Goal: Task Accomplishment & Management: Use online tool/utility

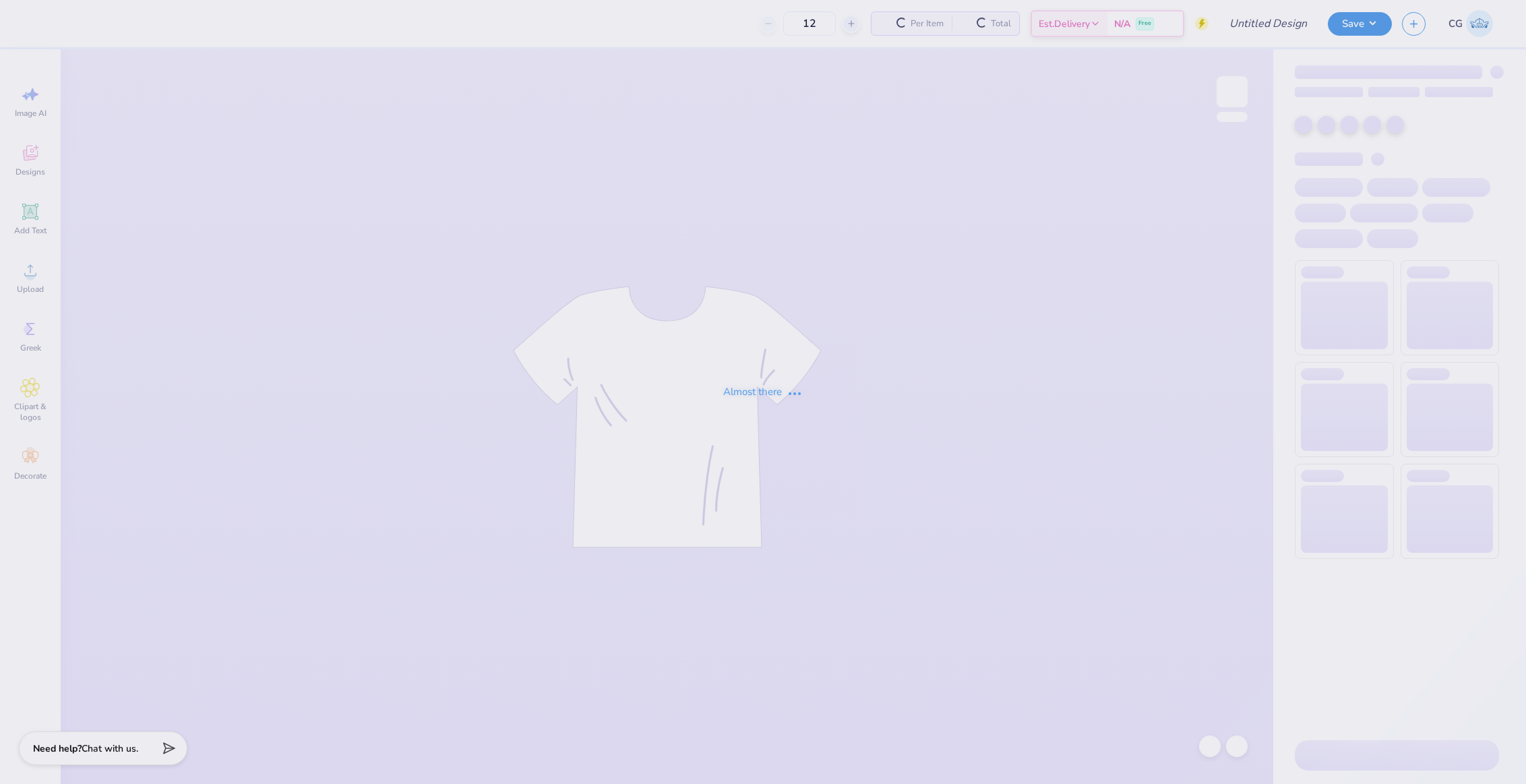
type input "KKG Pickle Hat"
type input "40"
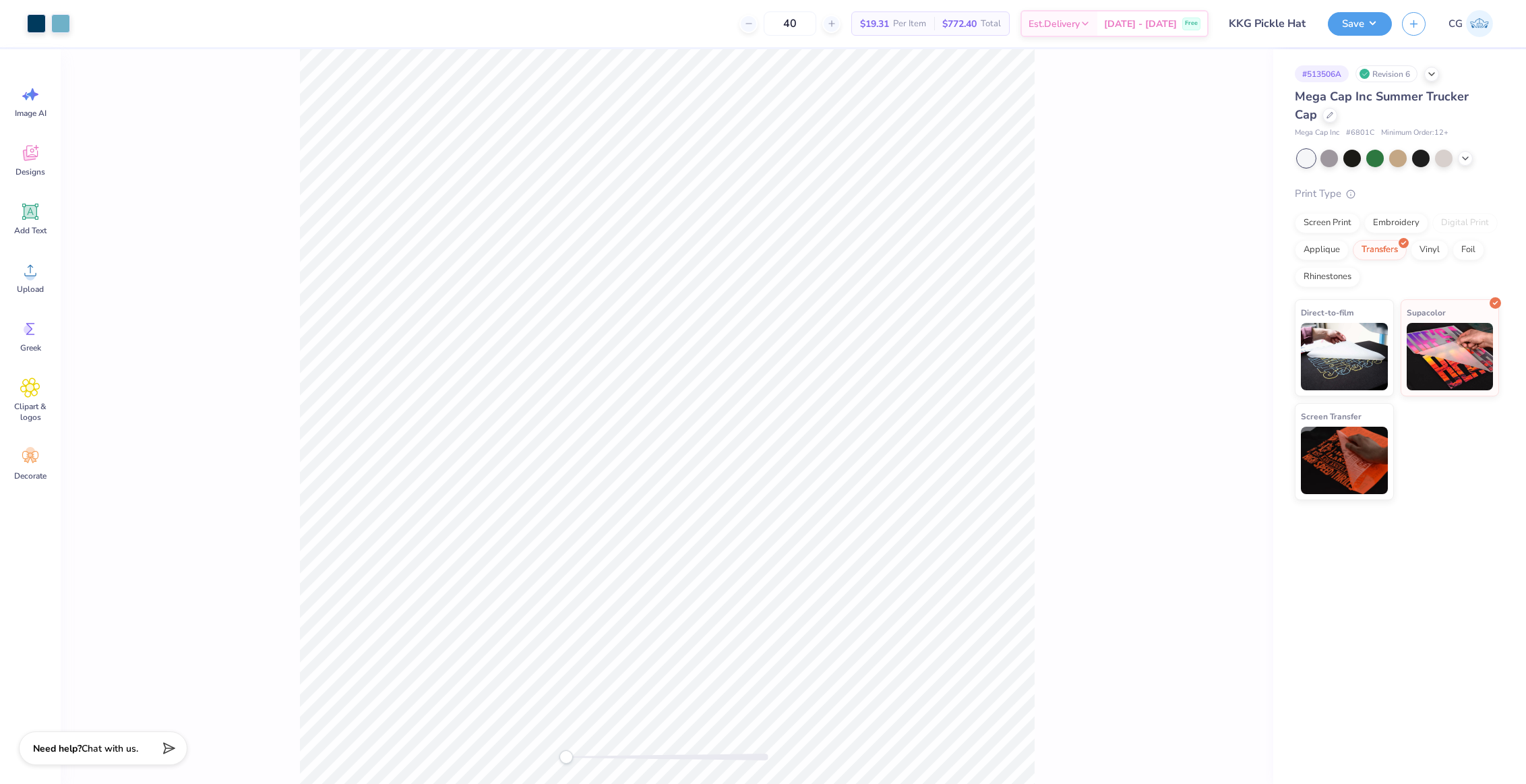
click at [1478, 164] on div at bounding box center [1399, 159] width 202 height 18
click at [1474, 164] on div at bounding box center [1399, 159] width 202 height 18
click at [1466, 161] on icon at bounding box center [1465, 156] width 11 height 11
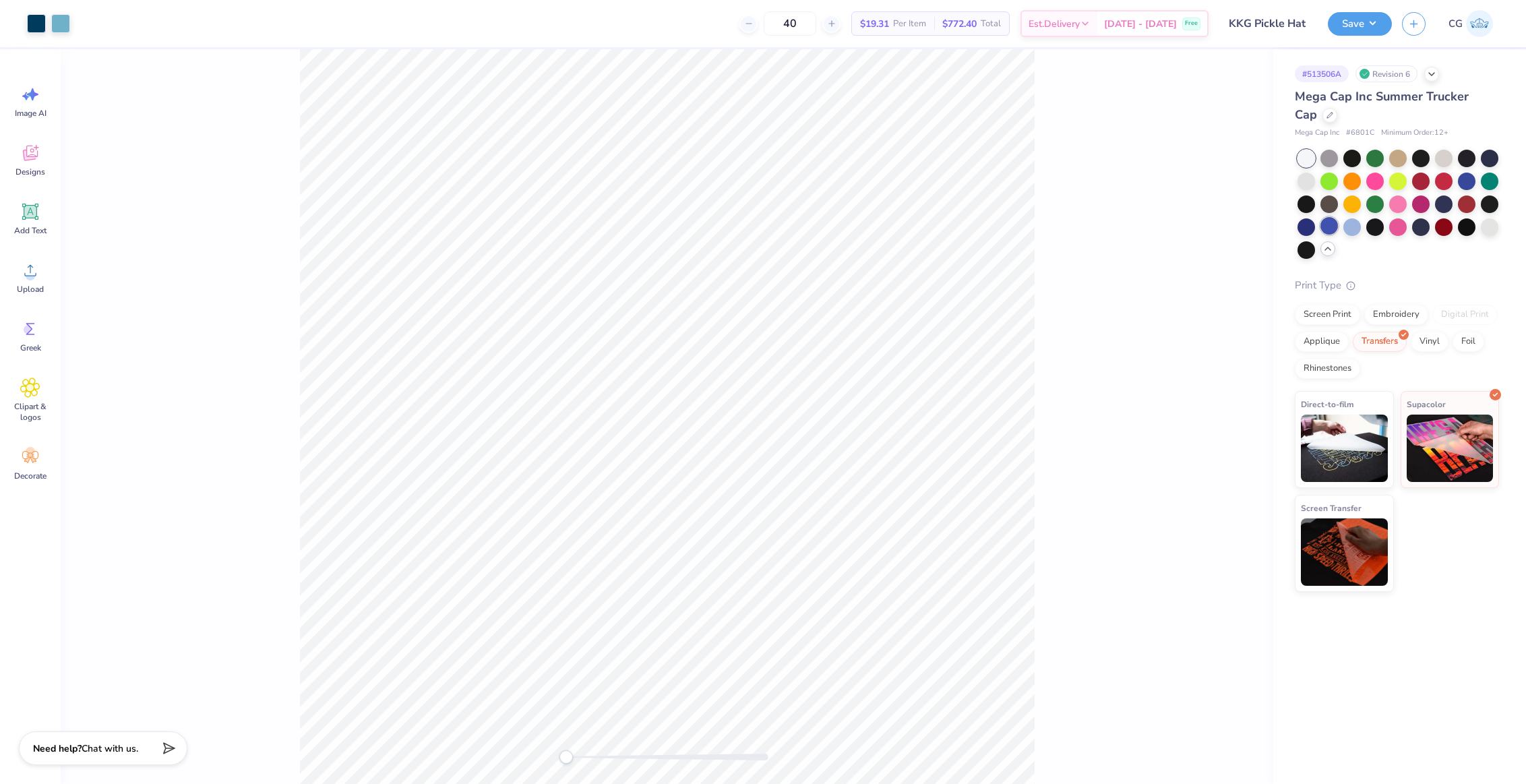
click at [1330, 225] on div at bounding box center [1330, 226] width 18 height 18
click at [1303, 225] on div at bounding box center [1307, 226] width 18 height 18
click at [1329, 230] on div at bounding box center [1330, 226] width 18 height 18
click at [1357, 241] on div at bounding box center [1399, 204] width 202 height 109
click at [1356, 234] on div at bounding box center [1399, 204] width 202 height 109
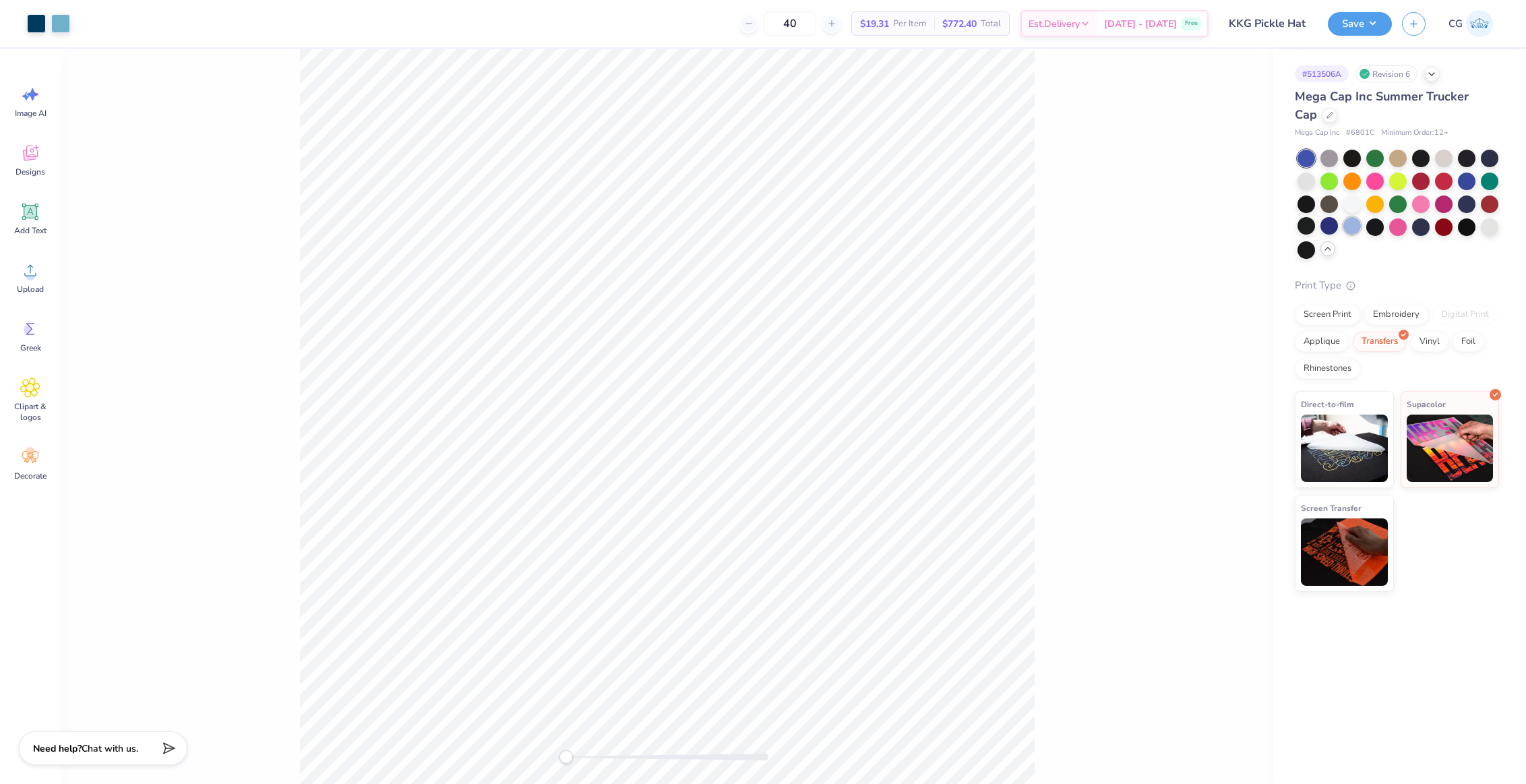
click at [1355, 234] on div at bounding box center [1353, 226] width 18 height 18
click at [1355, 233] on div at bounding box center [1353, 226] width 18 height 18
click at [1467, 181] on div at bounding box center [1467, 180] width 18 height 18
click at [1340, 221] on div at bounding box center [1399, 204] width 202 height 109
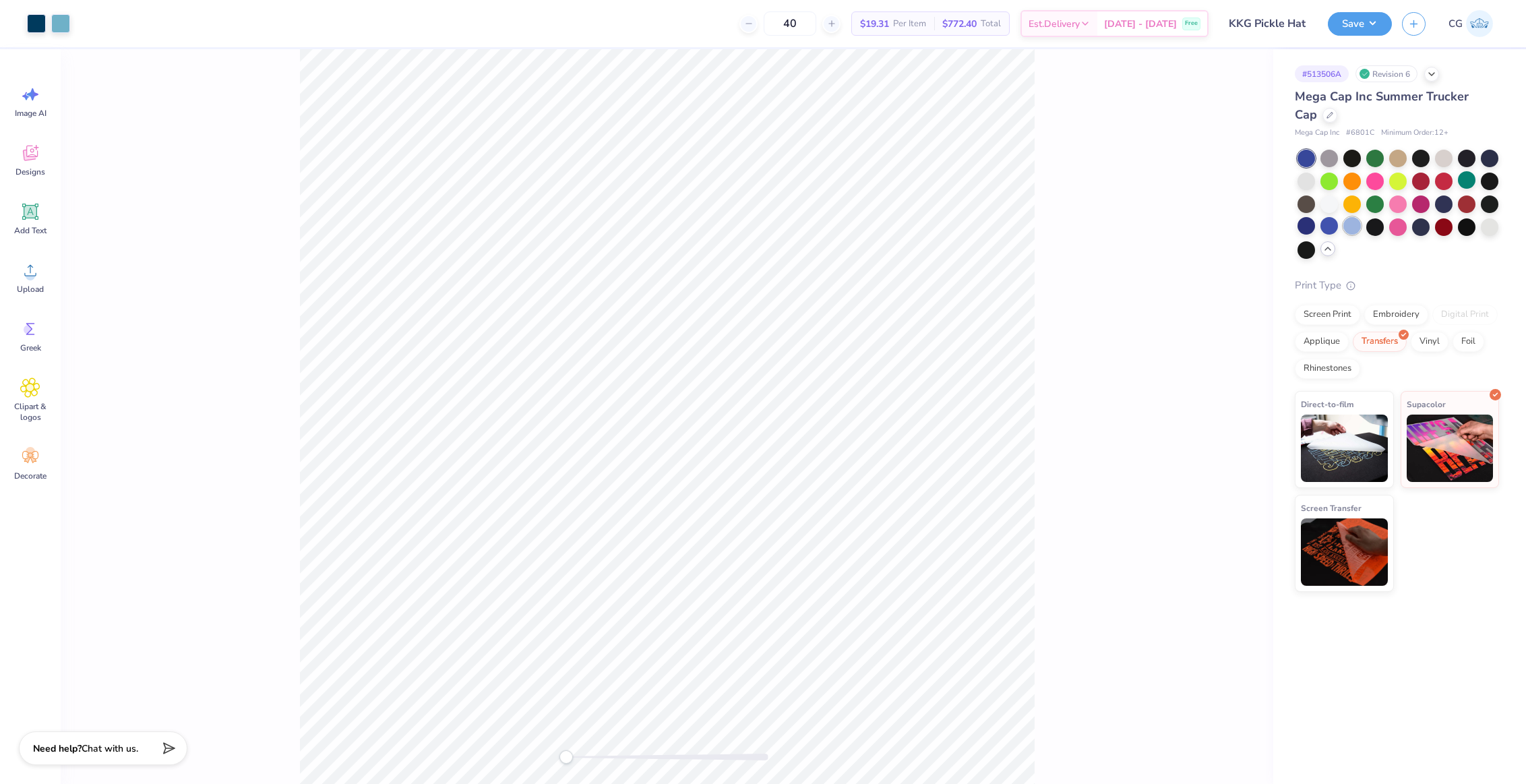
click at [1344, 229] on div at bounding box center [1353, 226] width 18 height 18
click at [1354, 231] on div at bounding box center [1353, 226] width 18 height 18
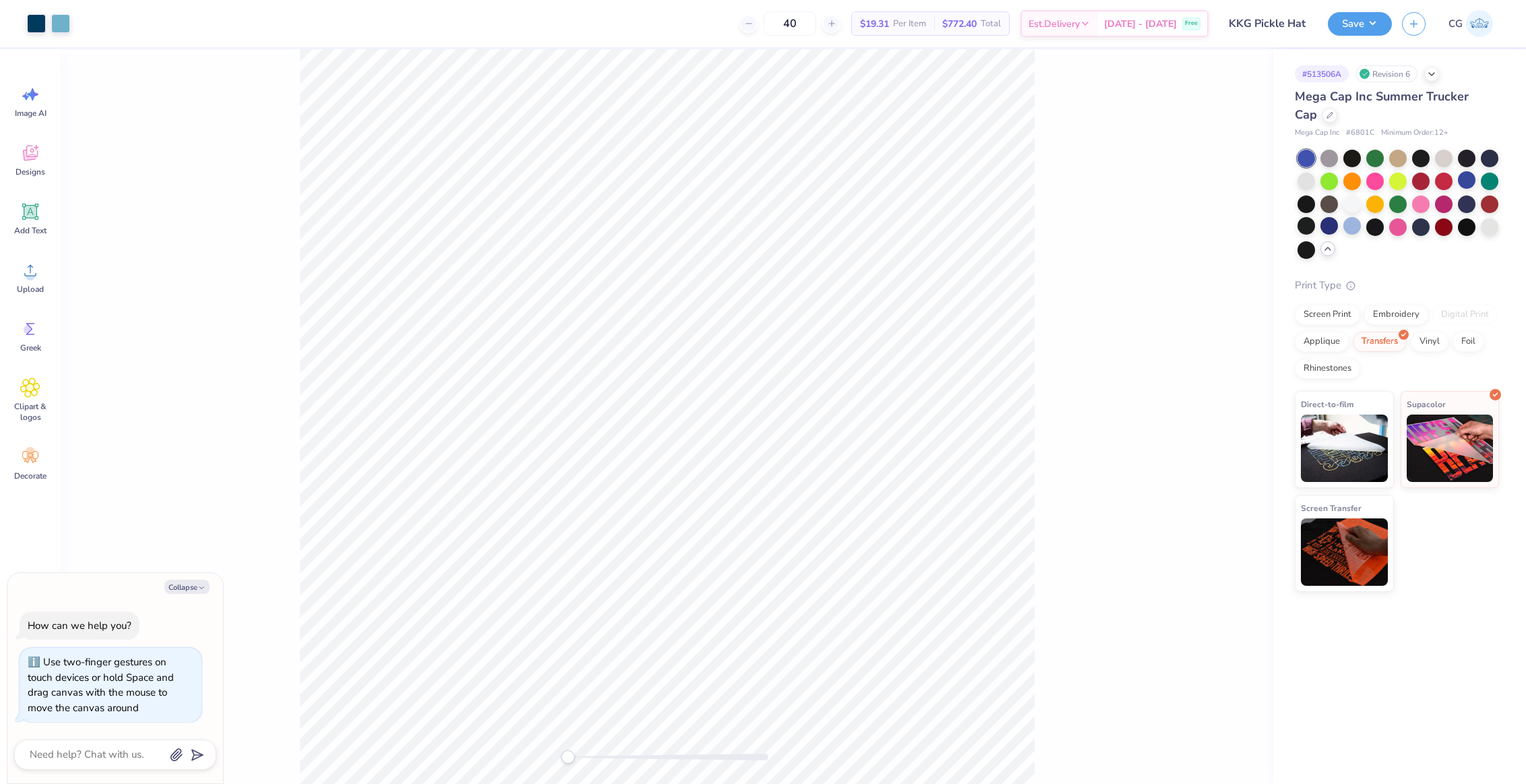
click at [540, 769] on div at bounding box center [667, 416] width 1212 height 734
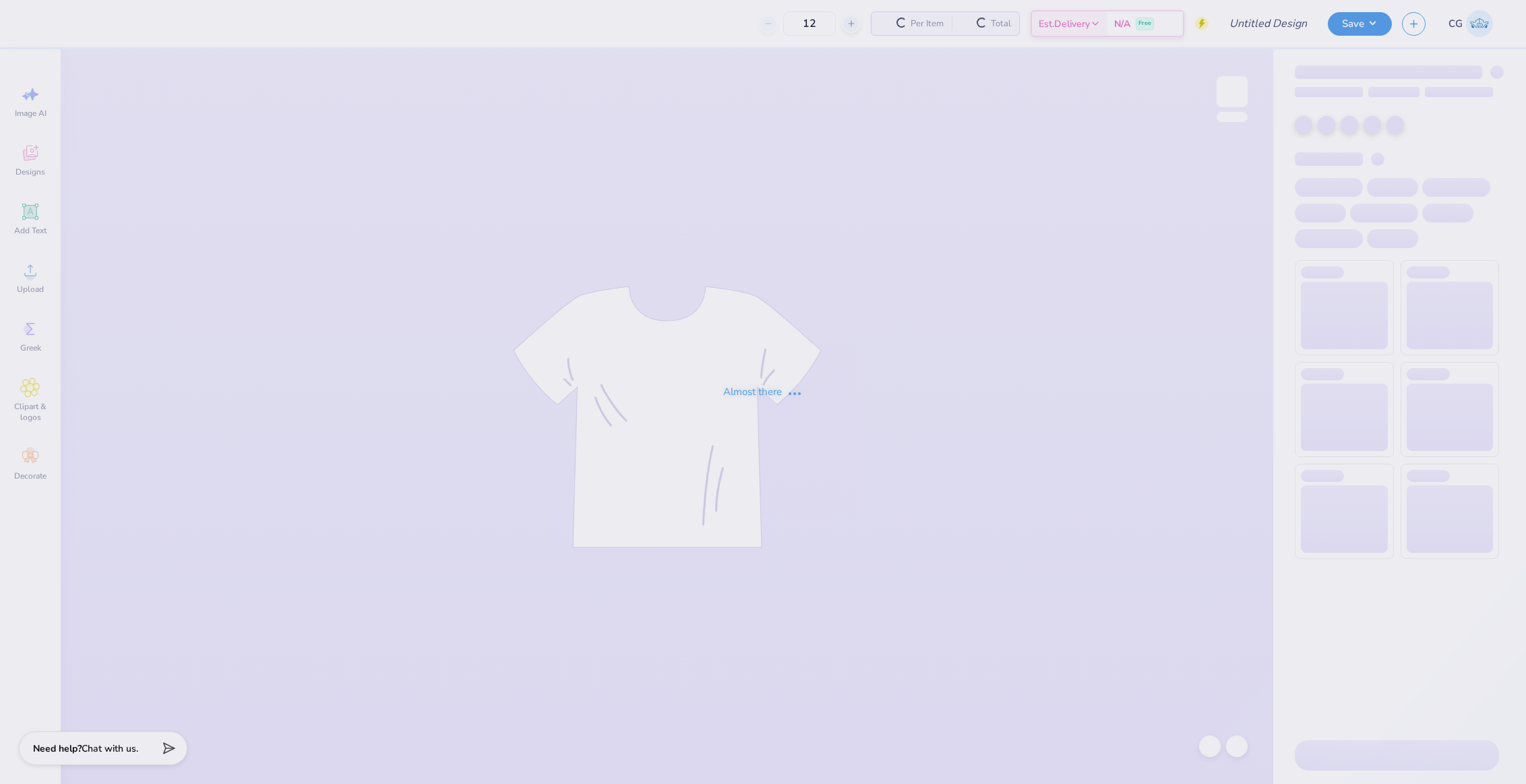
type input "80"
type input "KKG pickleball tank"
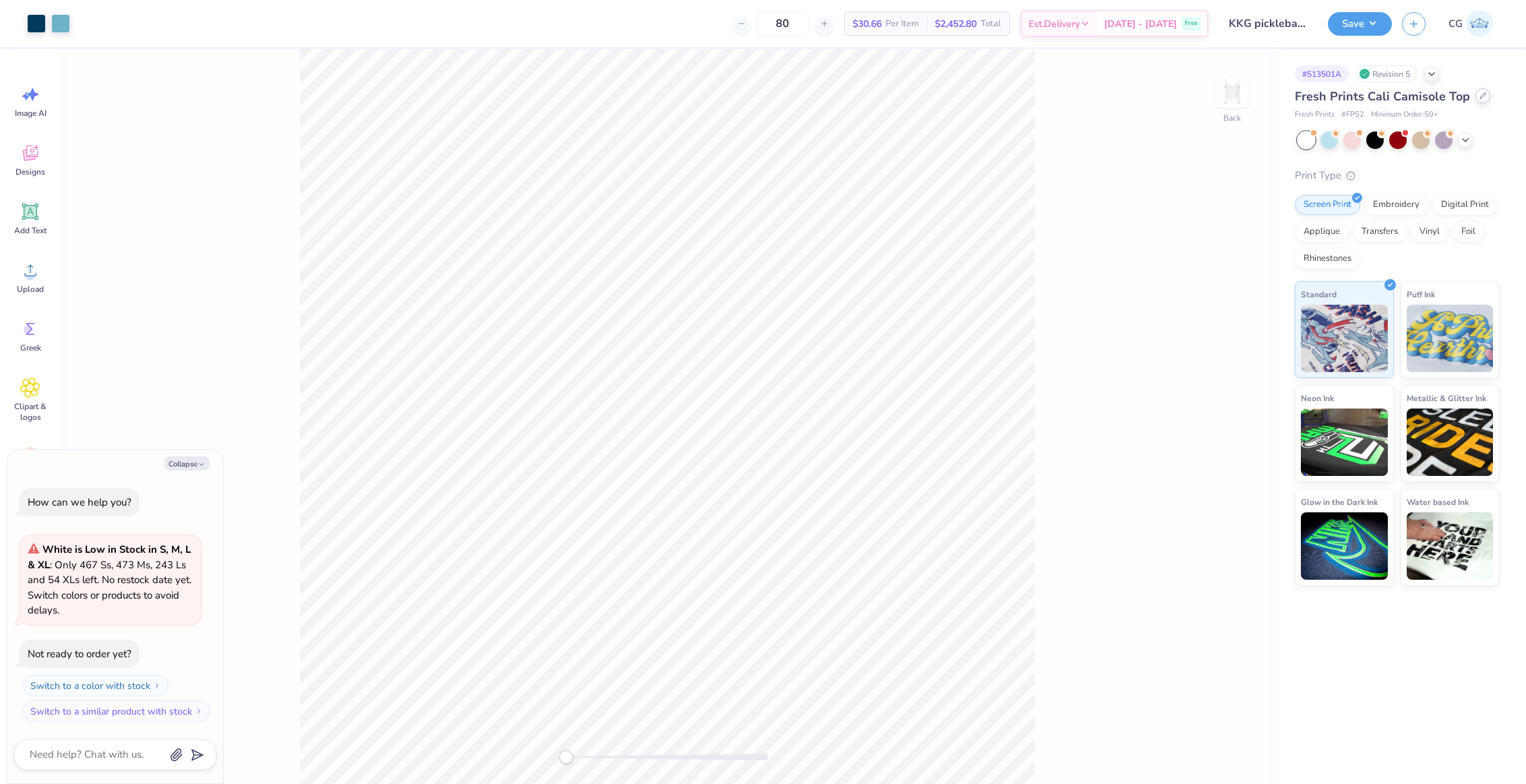
click at [1482, 98] on icon at bounding box center [1483, 95] width 7 height 7
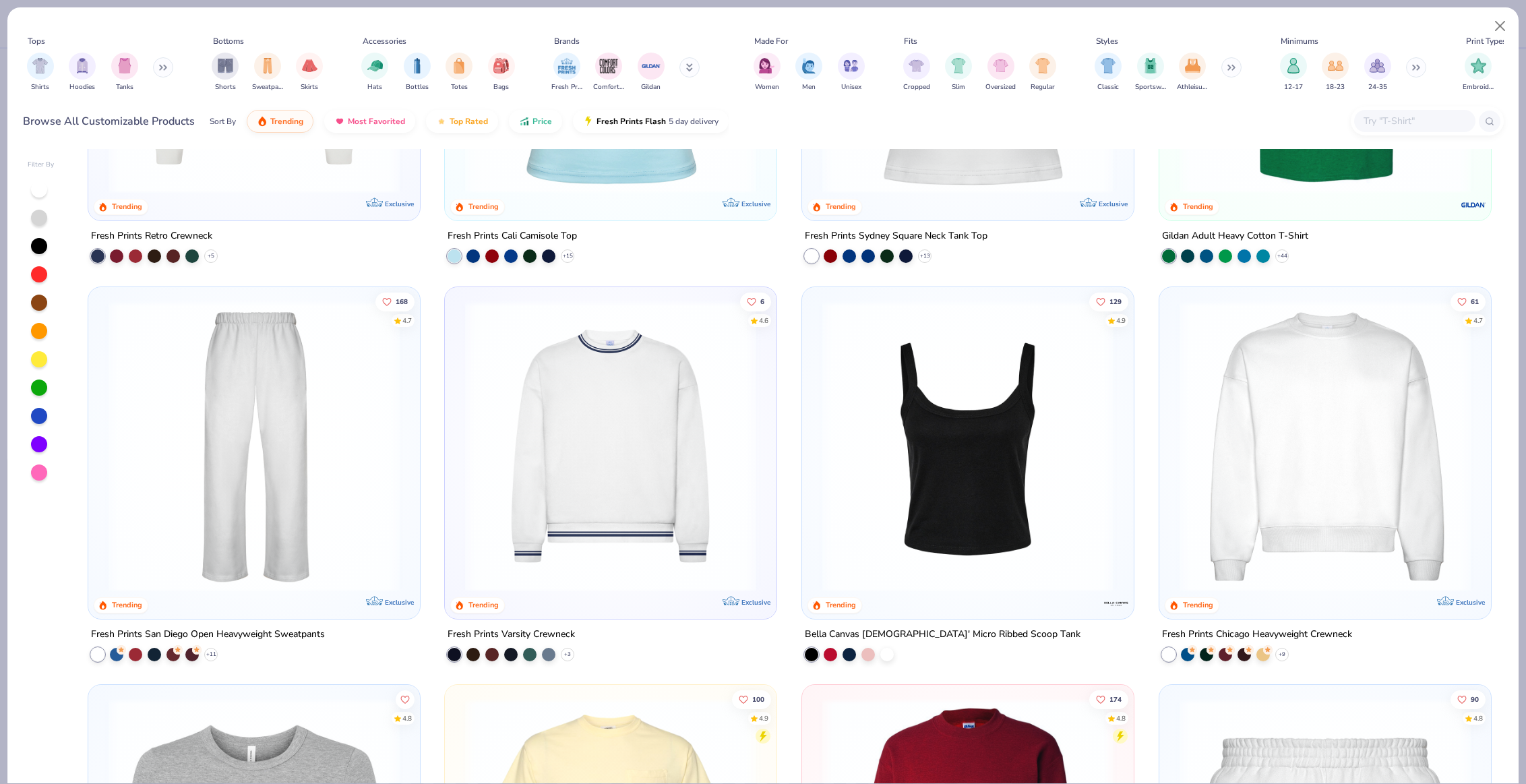
scroll to position [880, 0]
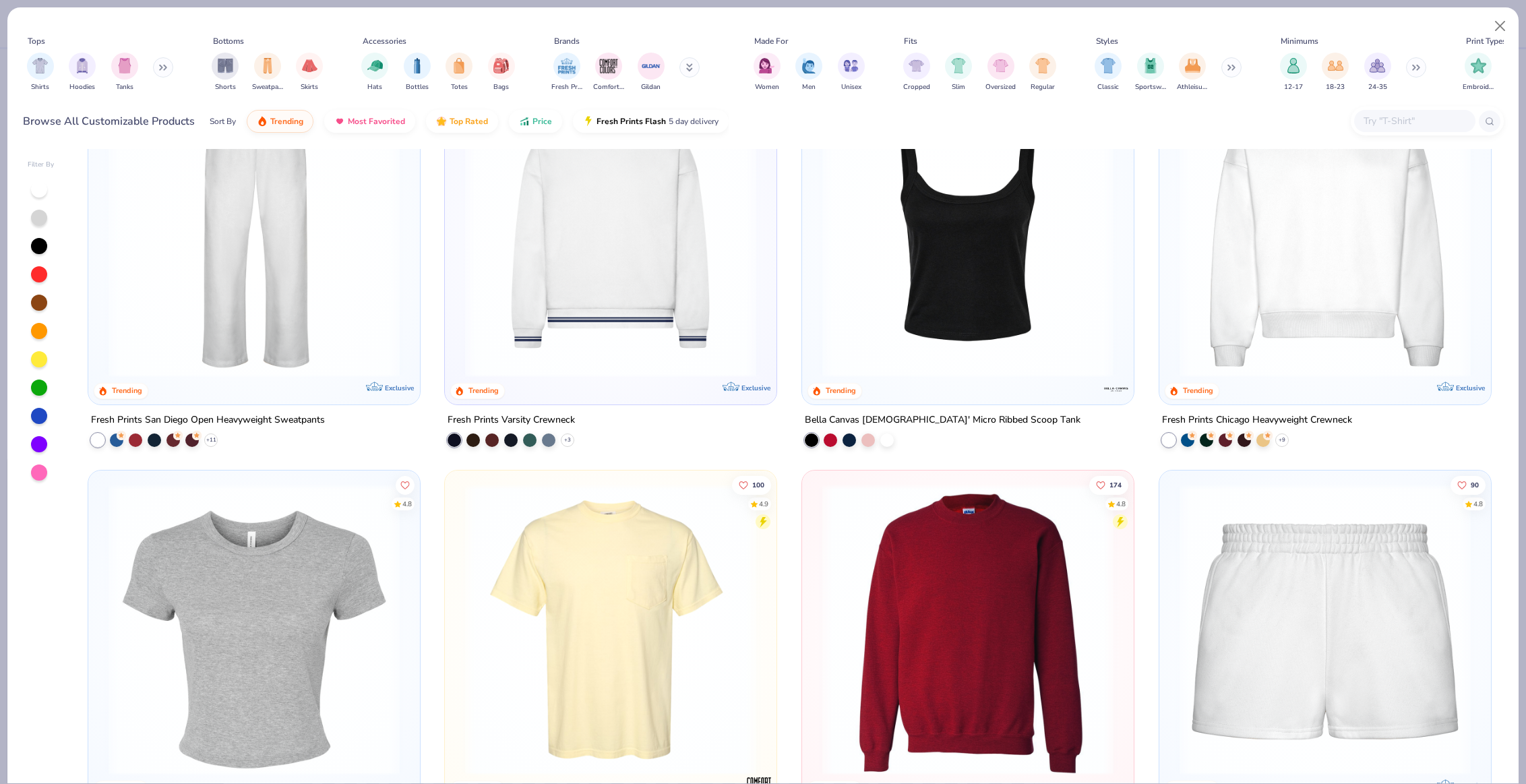
click at [985, 359] on img at bounding box center [968, 231] width 305 height 291
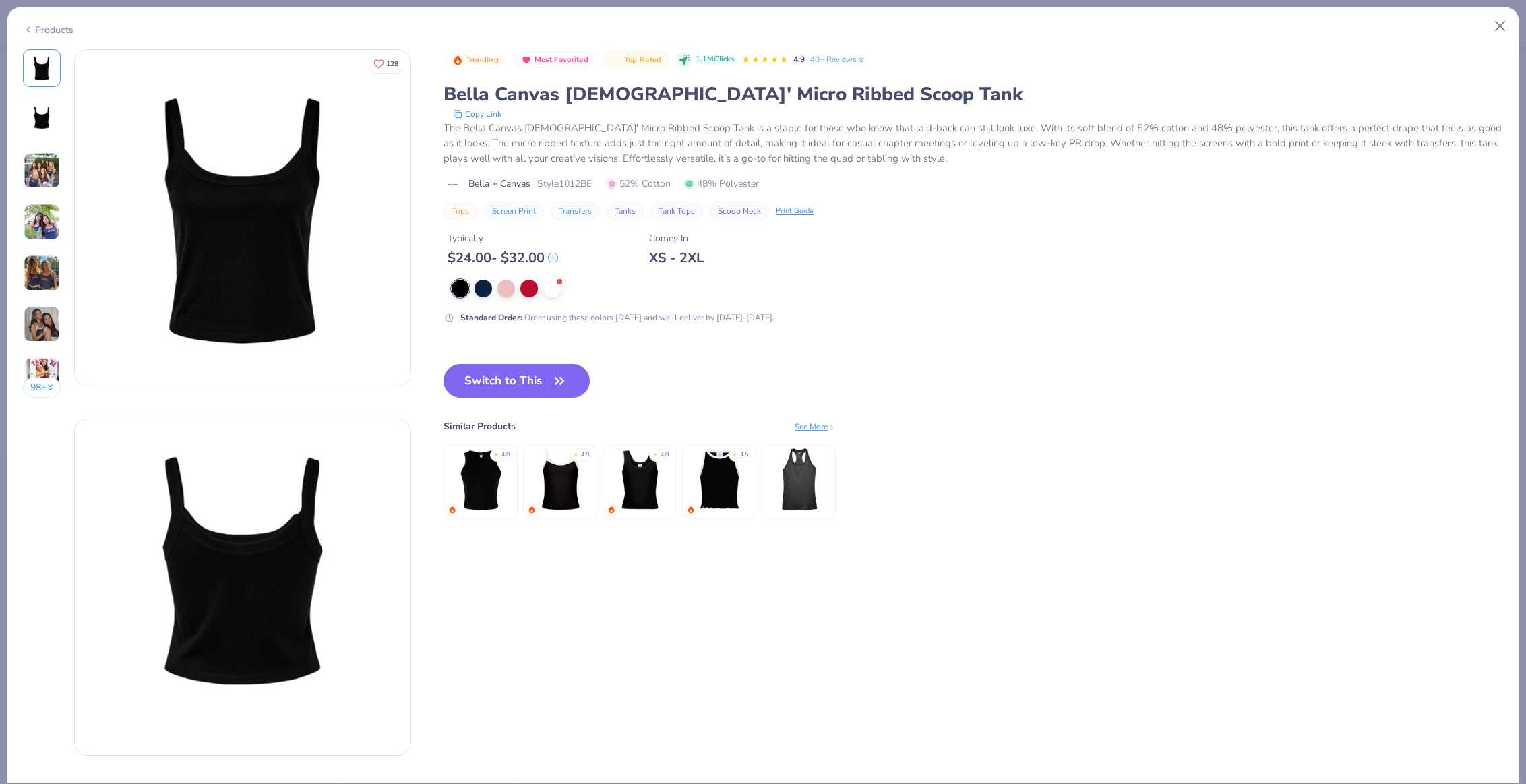
click at [1510, 4] on div "Products 98 + 129 DU Delta Gamma, San Diego State University DB Delta Gamma, Ca…" at bounding box center [763, 392] width 1526 height 784
type textarea "x"
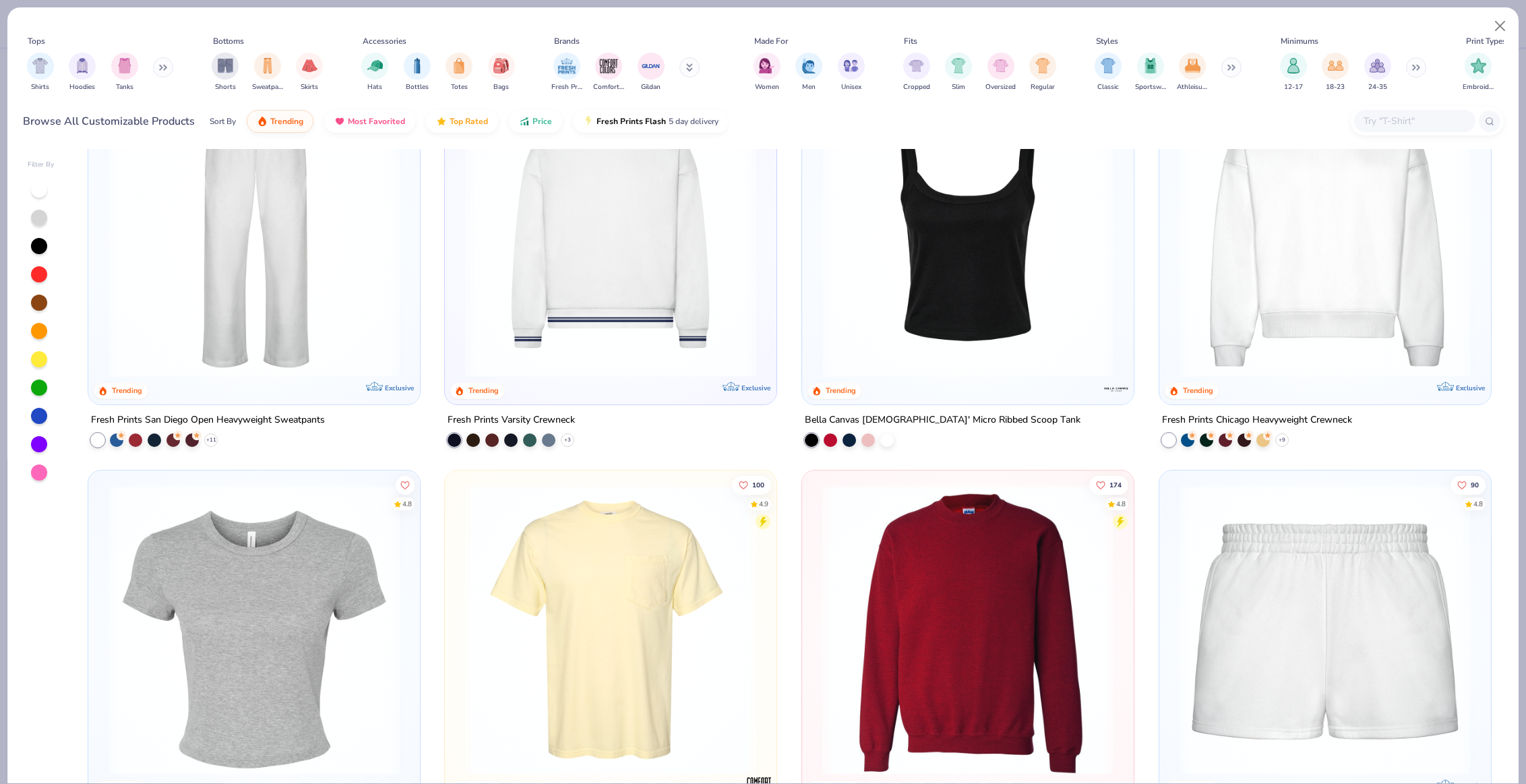
click at [1403, 116] on input "text" at bounding box center [1414, 120] width 103 height 15
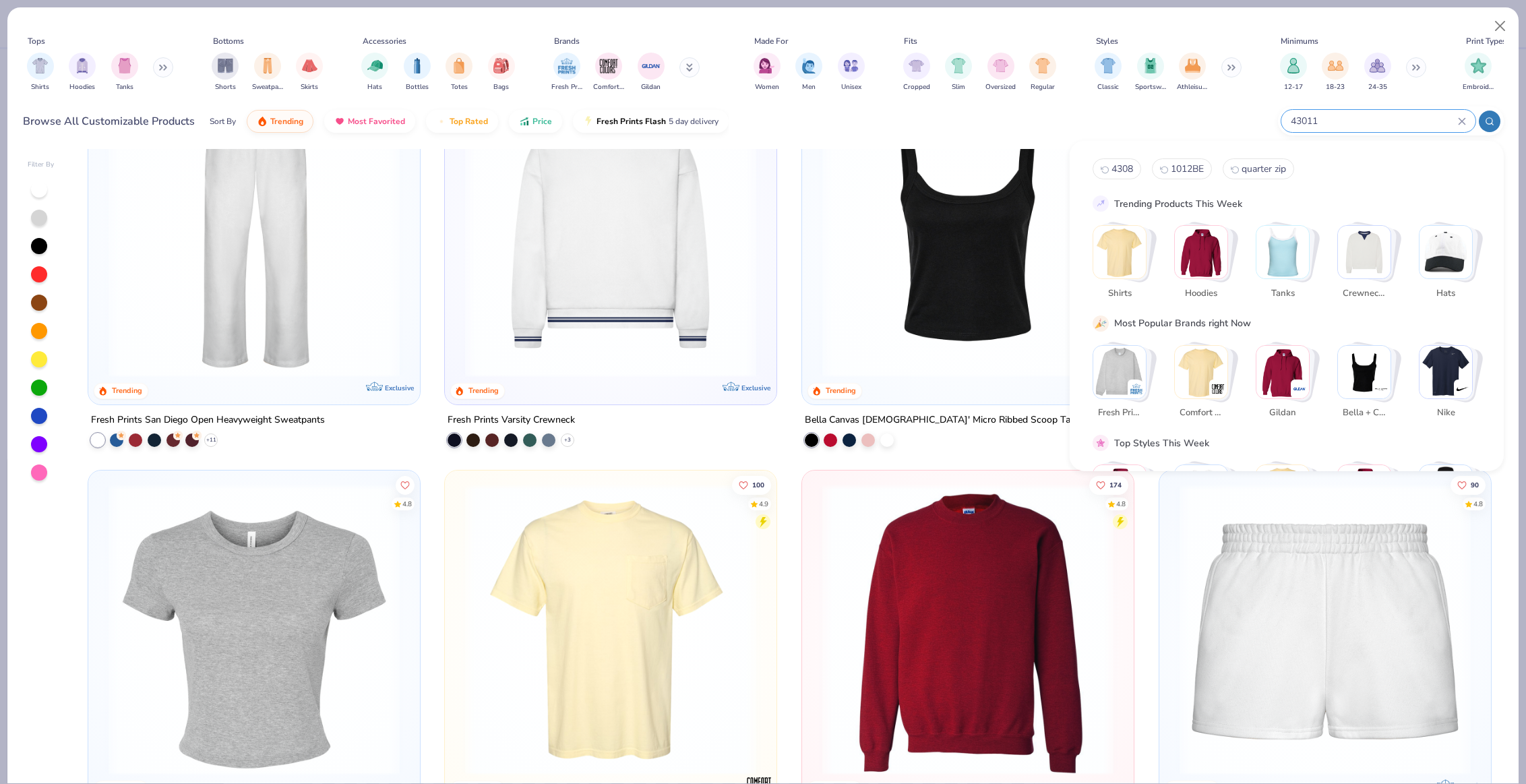
type input "43011"
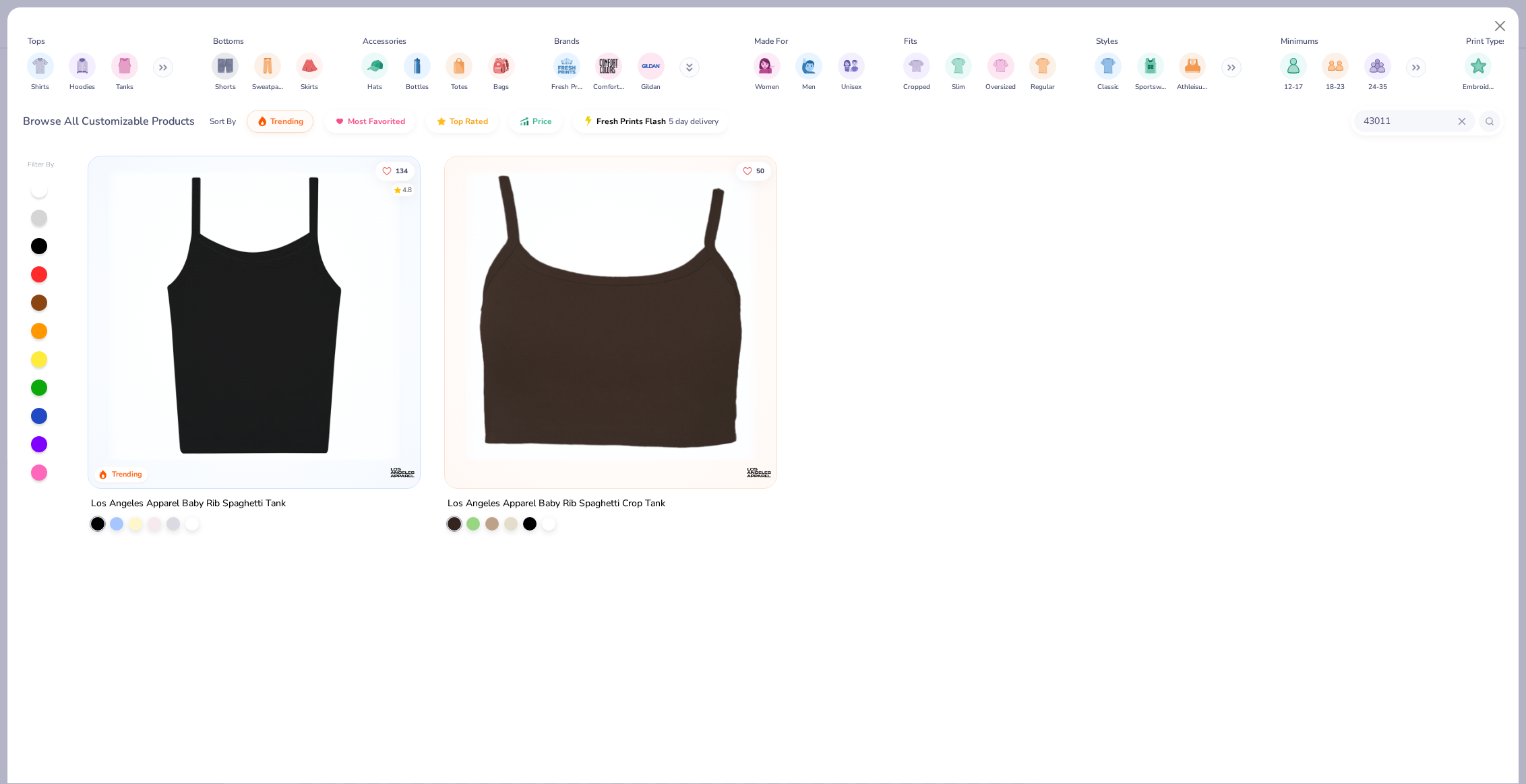
click at [340, 354] on img at bounding box center [254, 316] width 305 height 291
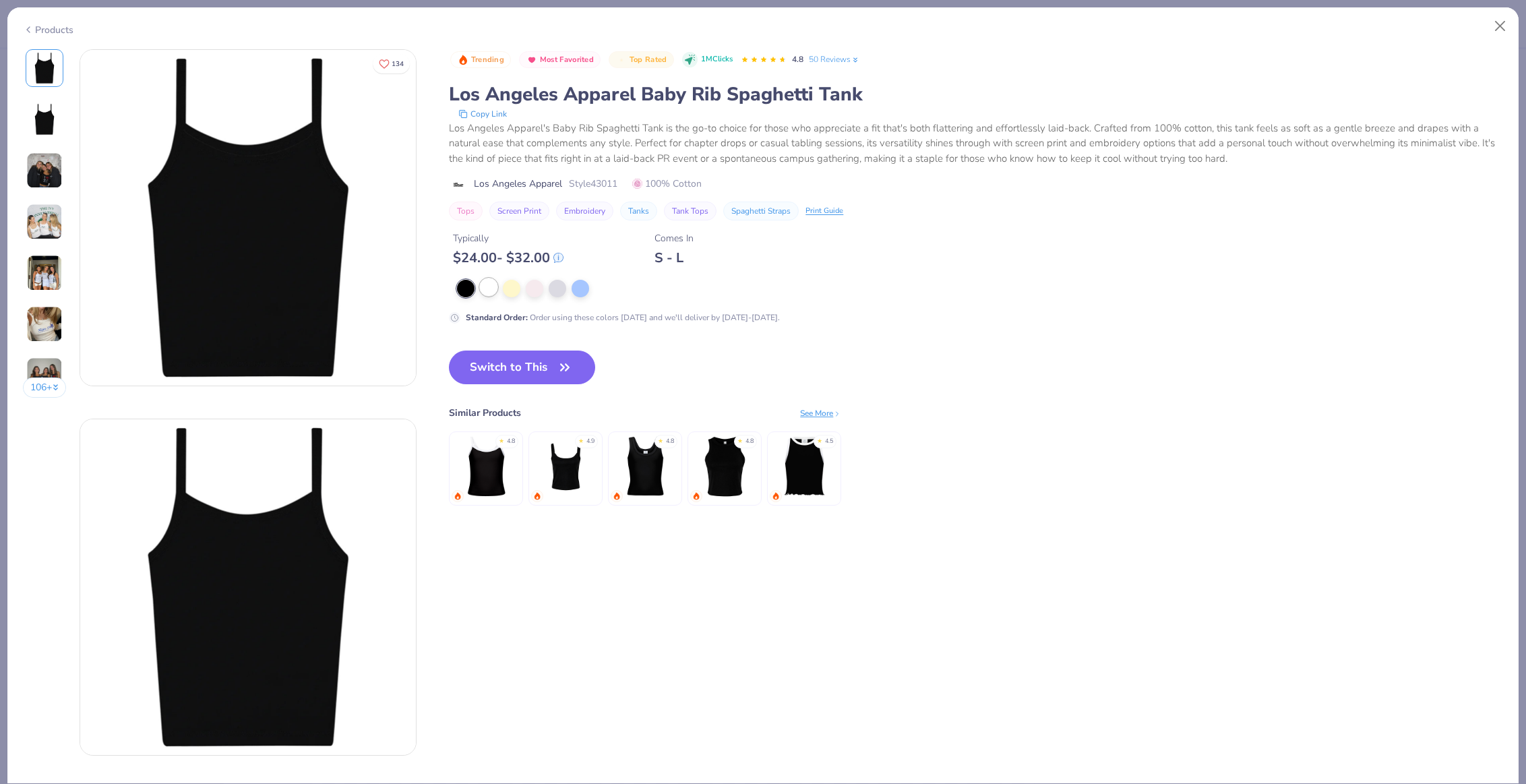
click at [482, 280] on div at bounding box center [489, 287] width 18 height 18
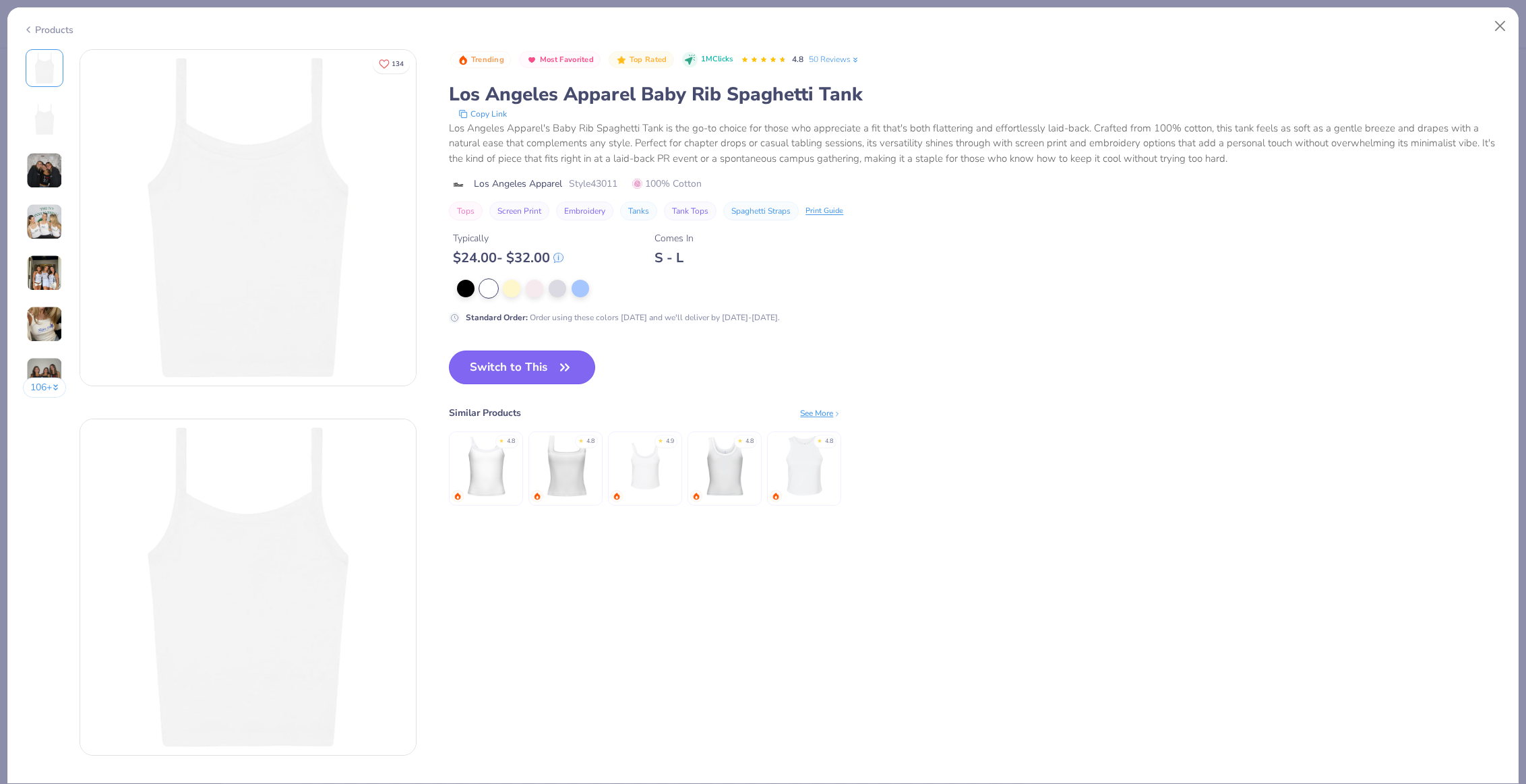
click at [516, 366] on button "Switch to This" at bounding box center [522, 366] width 147 height 33
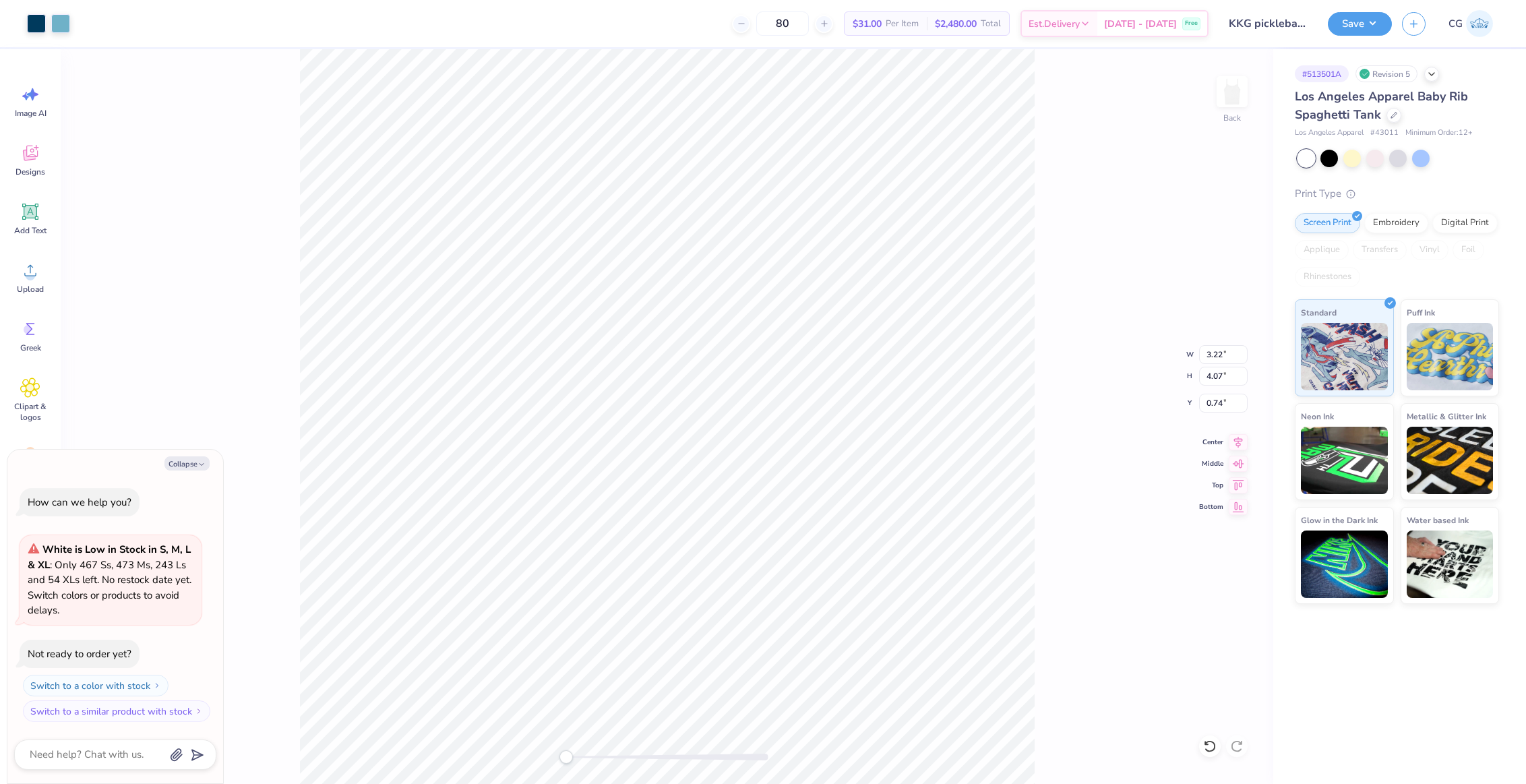
type textarea "x"
type input "2.91"
type input "3.68"
type input "1.16"
click at [1353, 18] on button "Save" at bounding box center [1360, 21] width 64 height 24
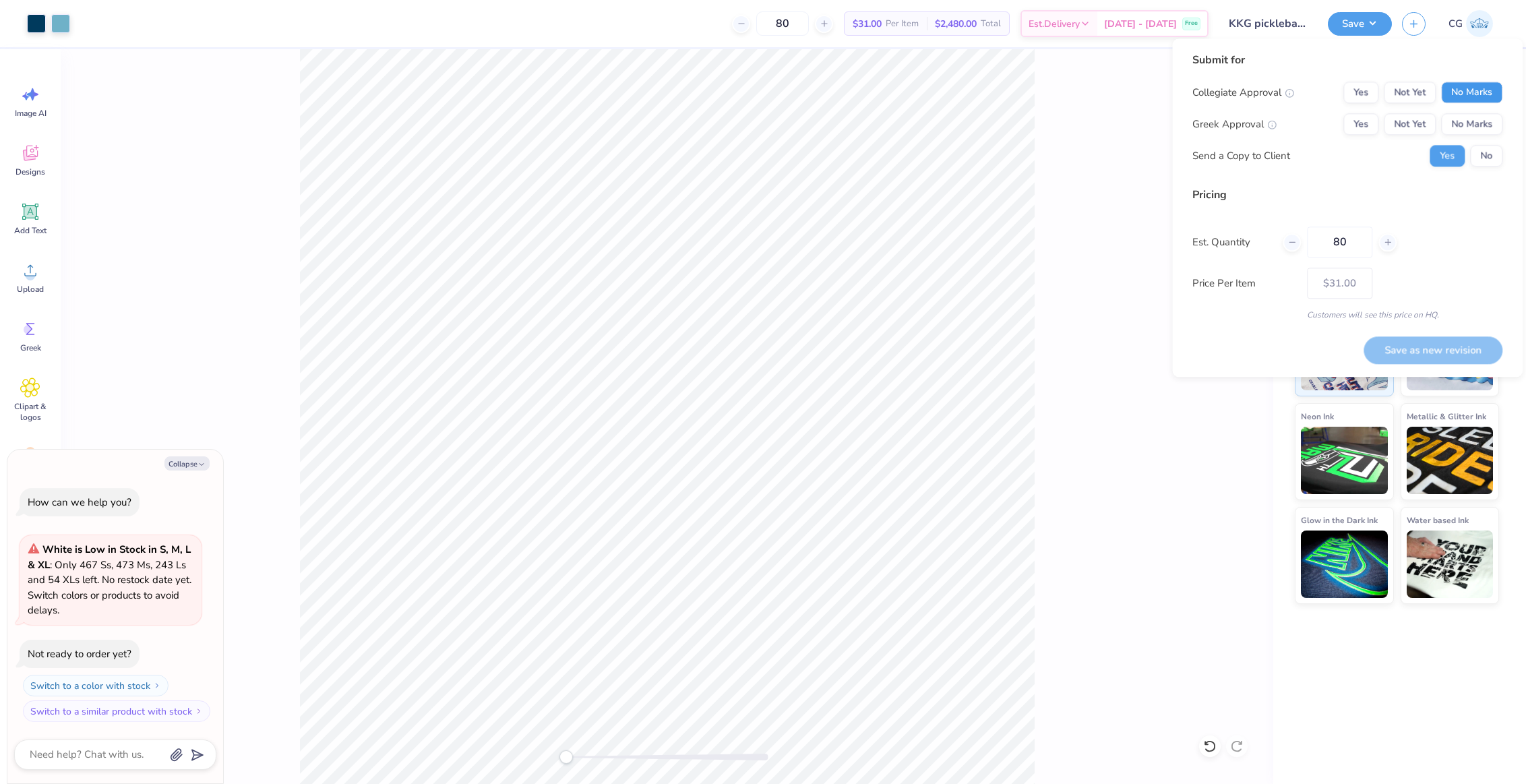
click at [1461, 88] on button "No Marks" at bounding box center [1471, 92] width 61 height 21
click at [1427, 116] on button "Not Yet" at bounding box center [1410, 124] width 52 height 21
click at [1348, 112] on div "Collegiate Approval Yes Not Yet No Marks Greek Approval Yes Not Yet No Marks Se…" at bounding box center [1347, 124] width 310 height 85
click at [1353, 119] on button "Yes" at bounding box center [1361, 124] width 35 height 21
type textarea "x"
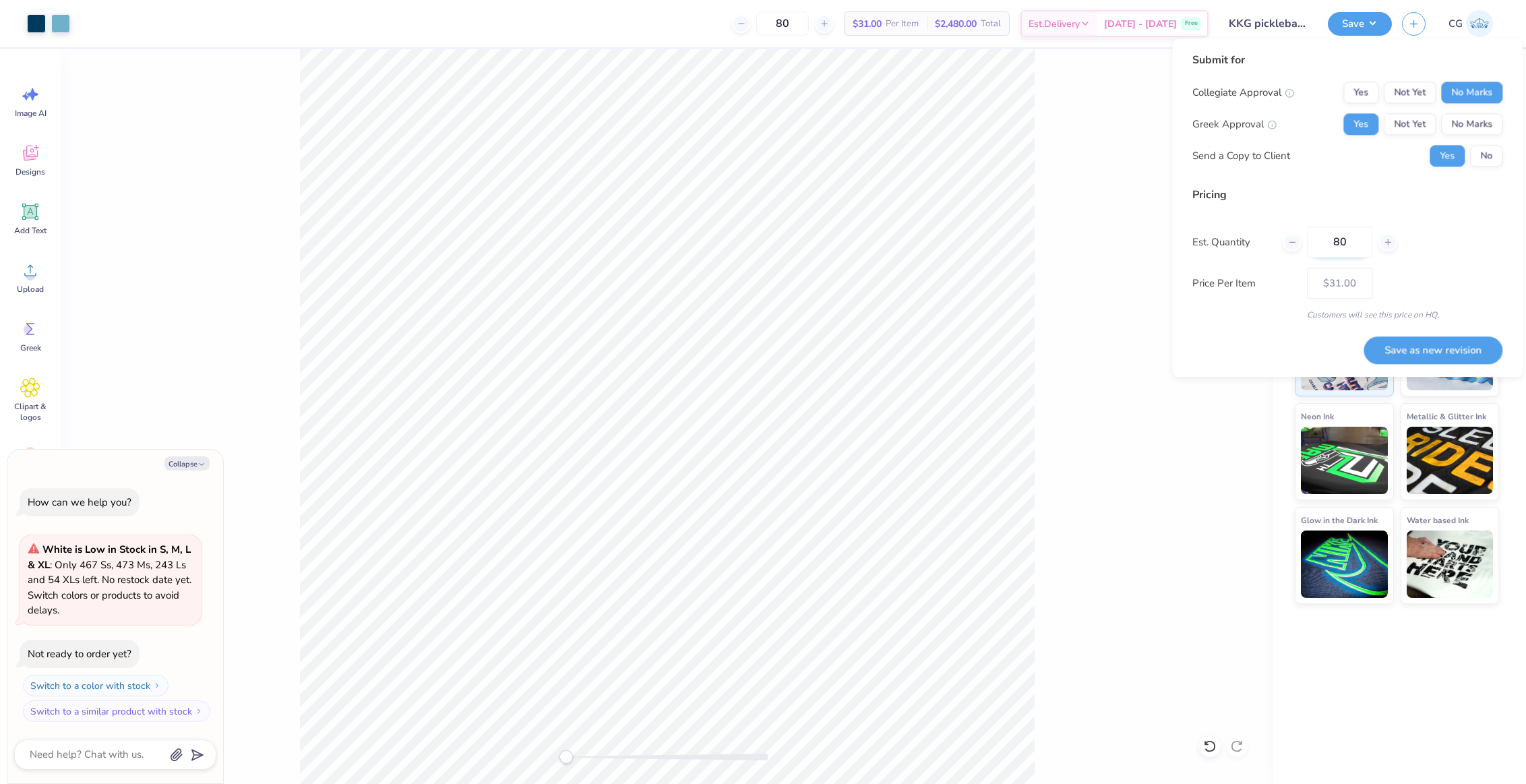
click at [1340, 240] on input "80" at bounding box center [1340, 242] width 65 height 31
type input "0"
type textarea "x"
type input "76"
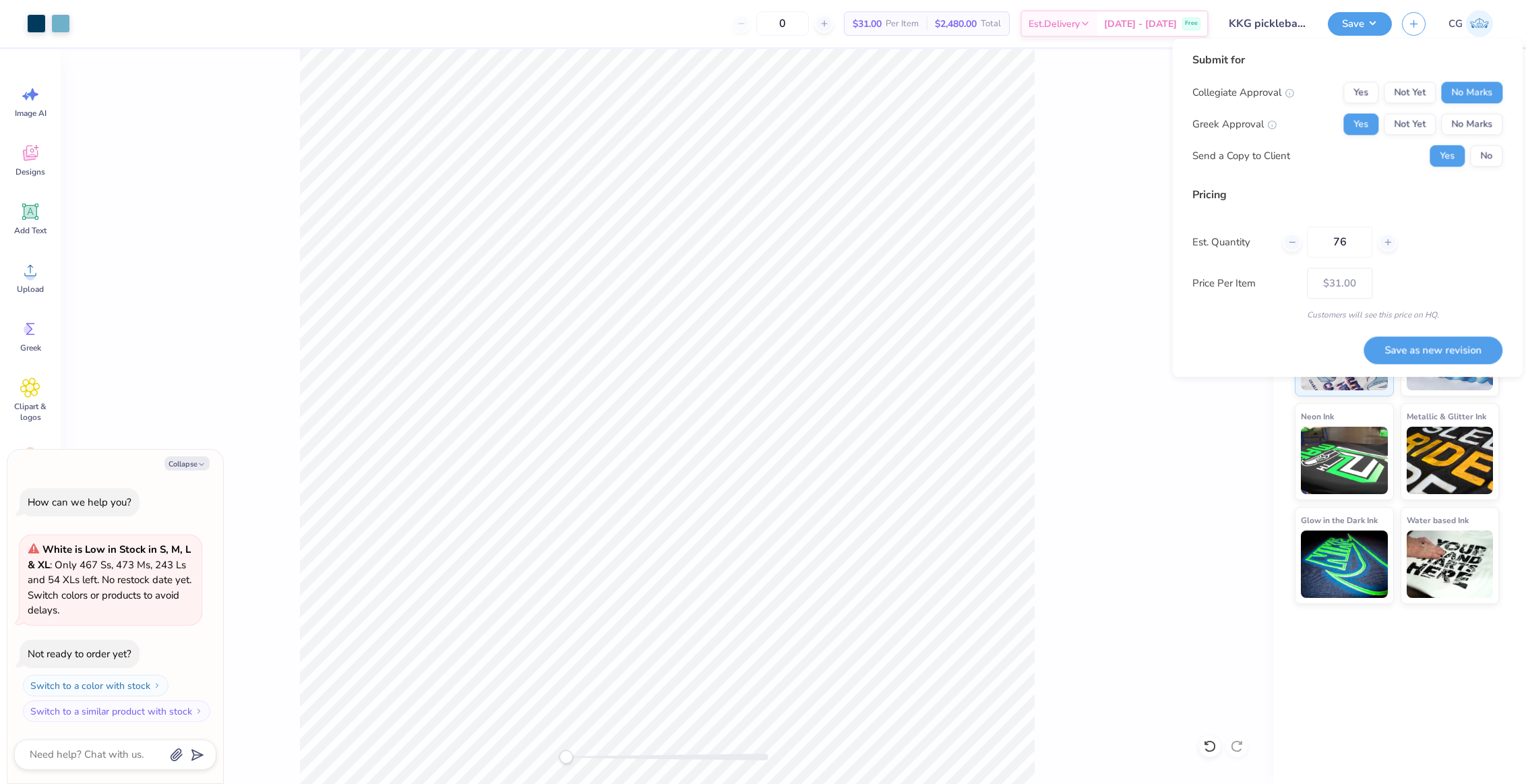
type input "76"
type textarea "x"
type input "– –"
type textarea "x"
type input "$31.06"
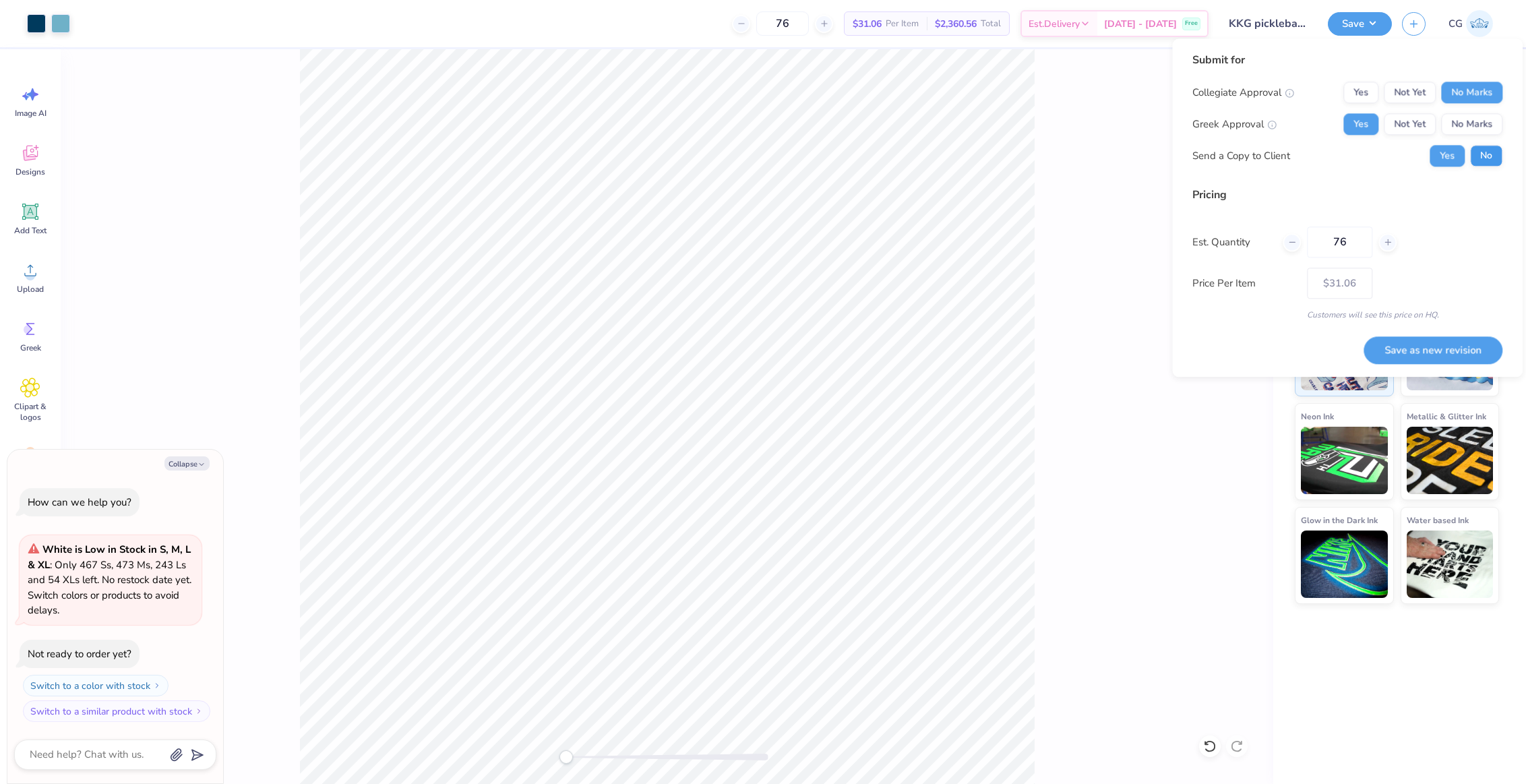
type input "76"
click at [1486, 164] on button "No" at bounding box center [1486, 155] width 33 height 21
click at [1431, 344] on button "Save as new revision" at bounding box center [1433, 350] width 139 height 28
type textarea "x"
type input "– –"
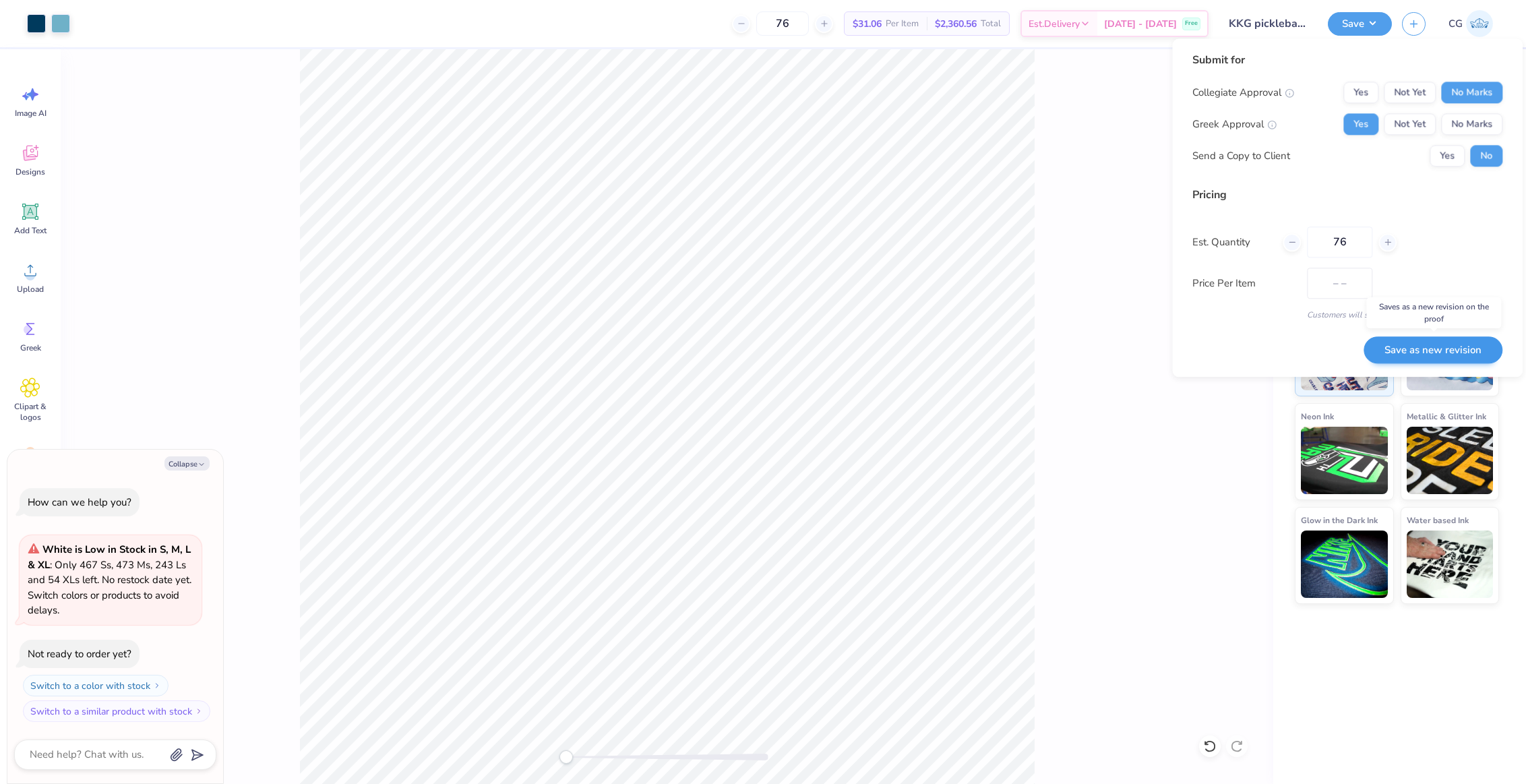
type textarea "x"
type input "$31.06"
type textarea "x"
type input "– –"
type textarea "x"
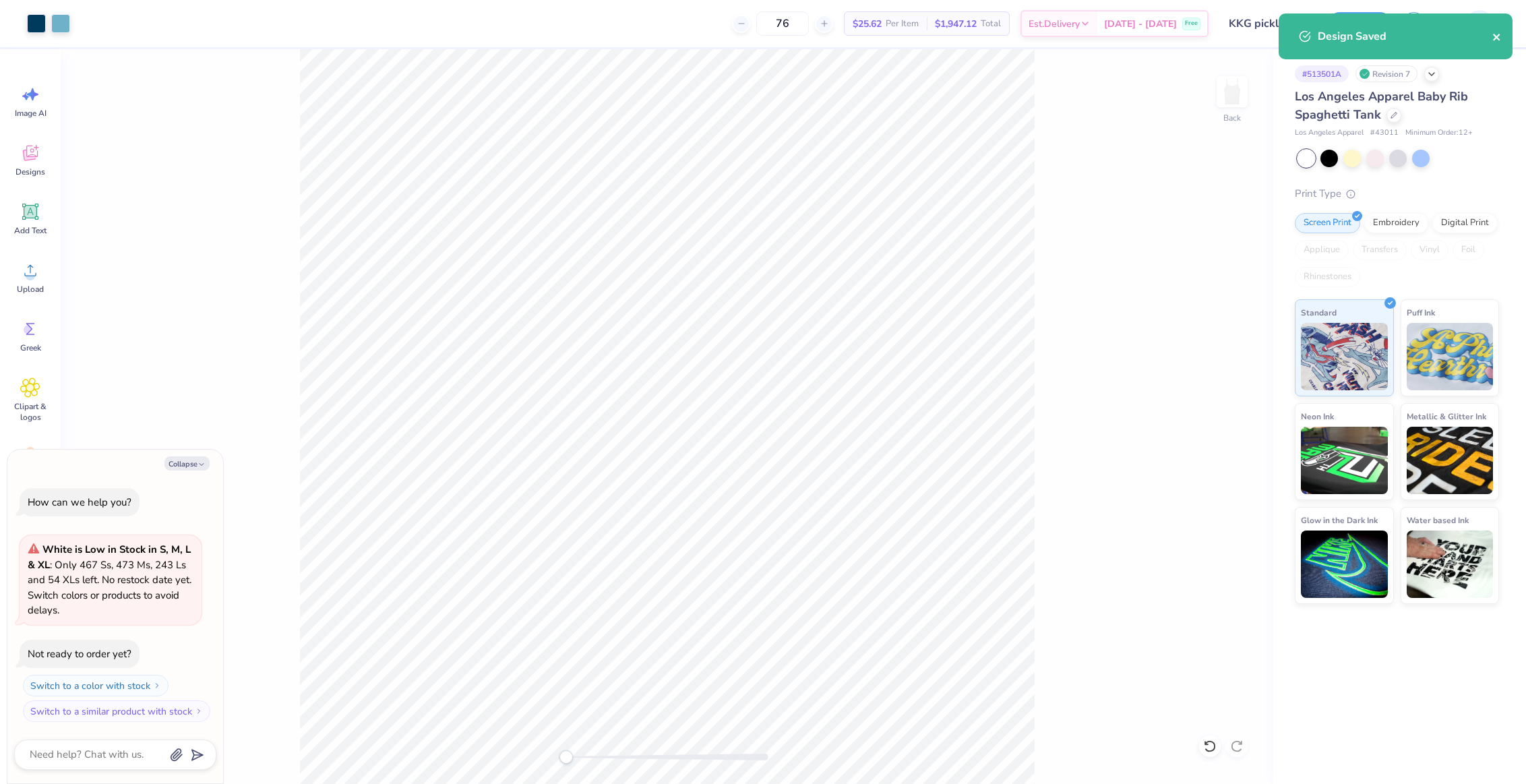
click at [1493, 36] on icon "close" at bounding box center [1497, 37] width 7 height 7
click at [1482, 29] on div "Design Saved" at bounding box center [1396, 41] width 239 height 61
click at [1466, 23] on img at bounding box center [1479, 23] width 27 height 27
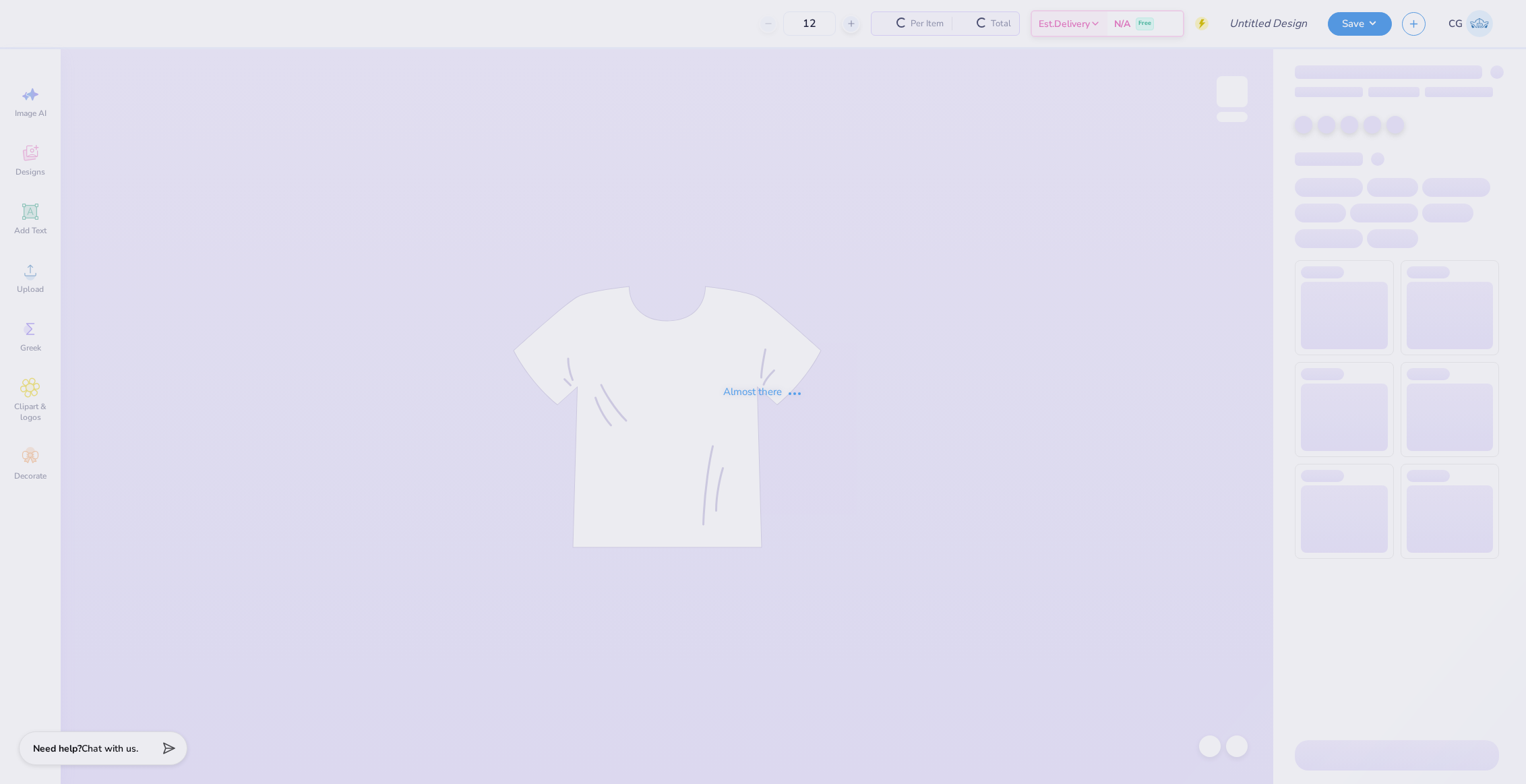
type input "KKG Pickle Hat"
type input "40"
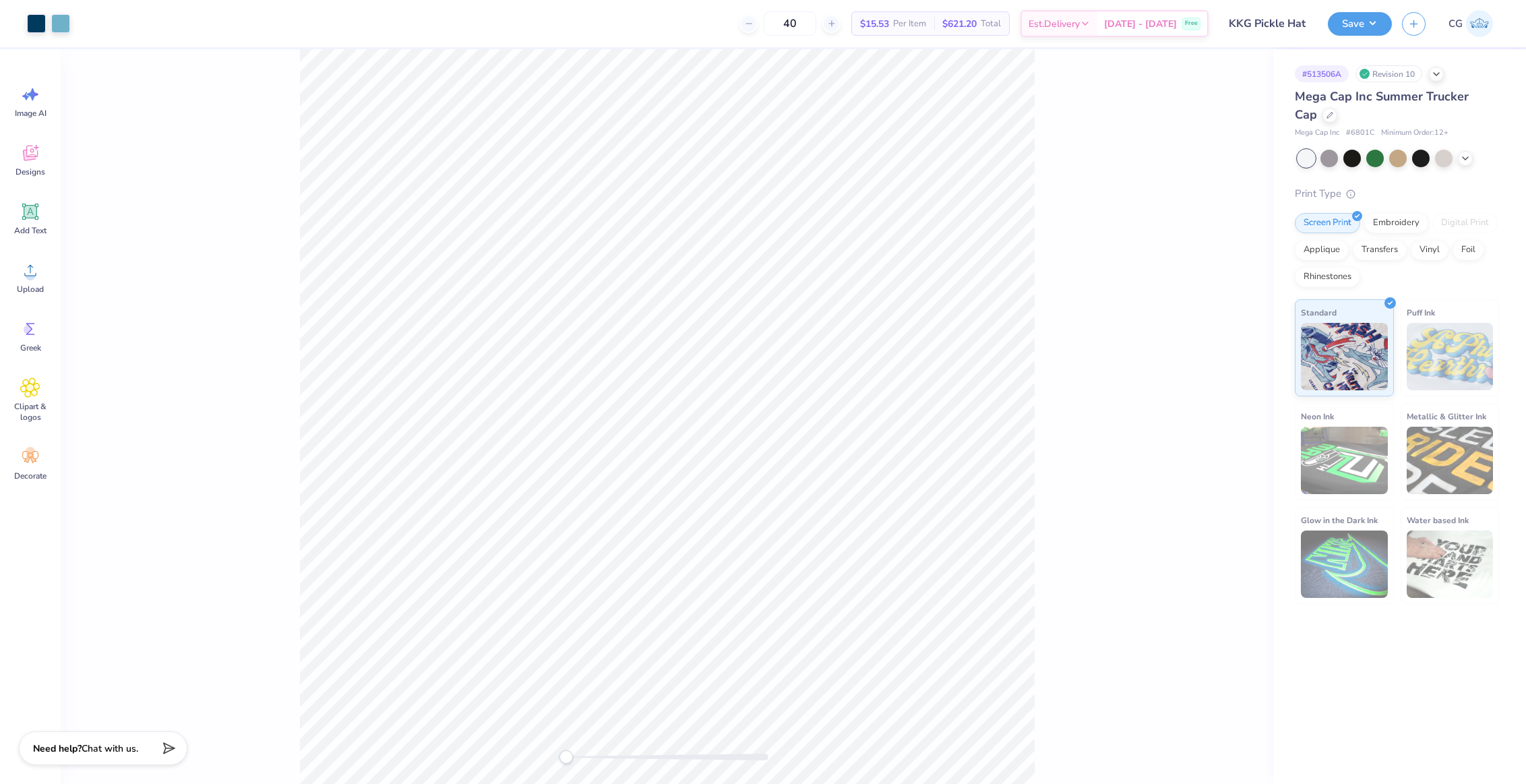
click at [1491, 20] on img at bounding box center [1479, 23] width 27 height 27
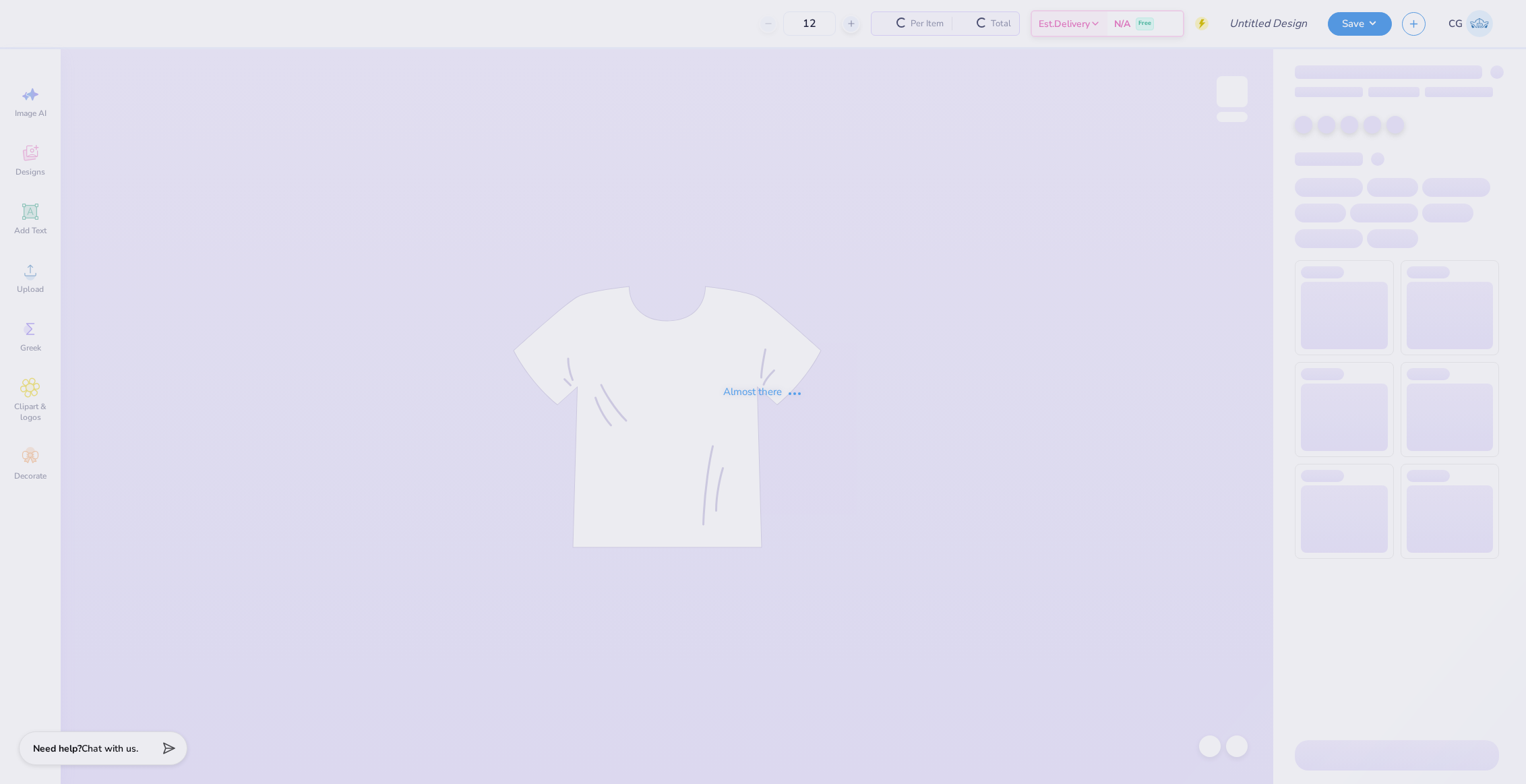
type input "40"
type input "KKG Pickle Hat"
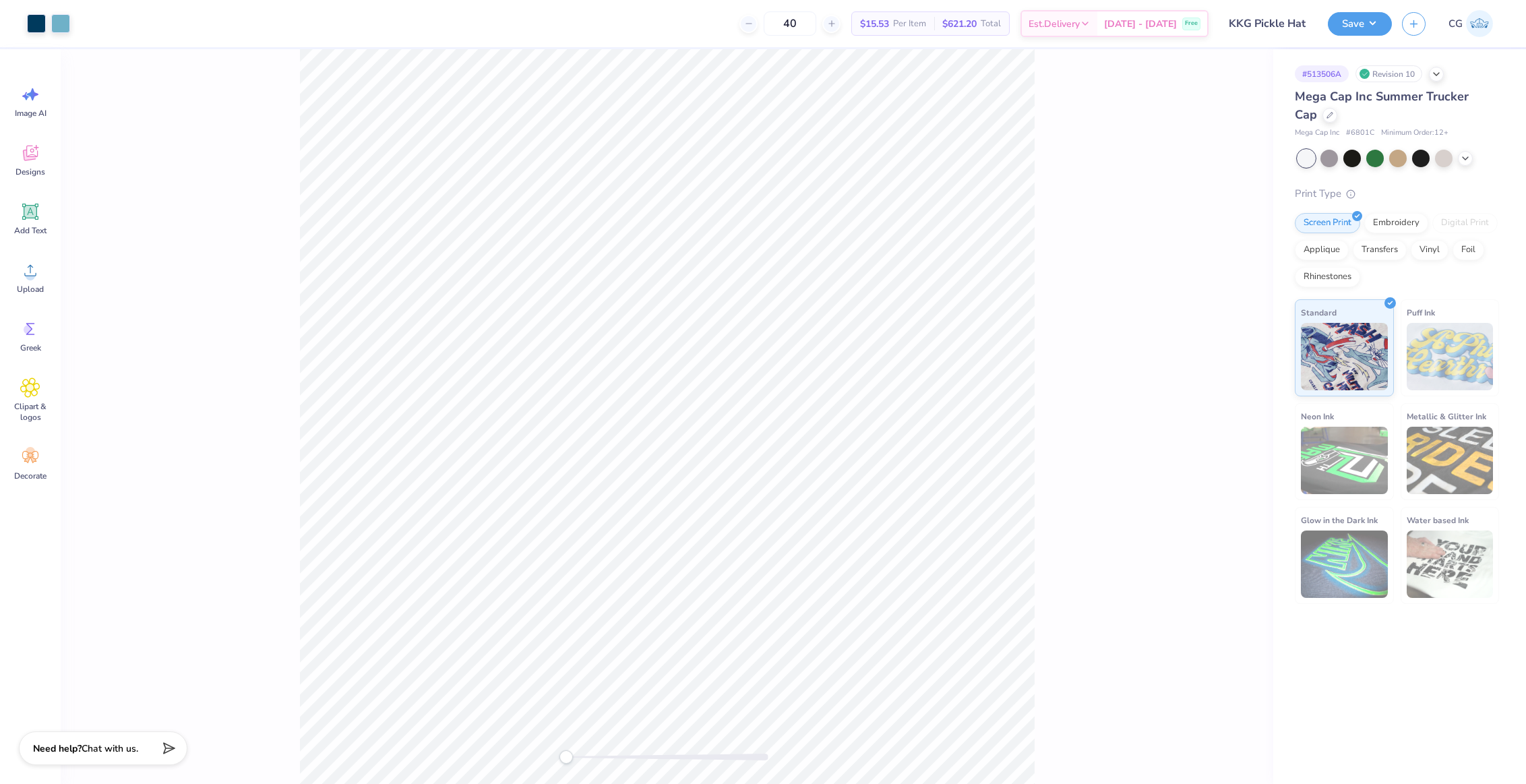
click at [467, 773] on div at bounding box center [667, 416] width 1212 height 734
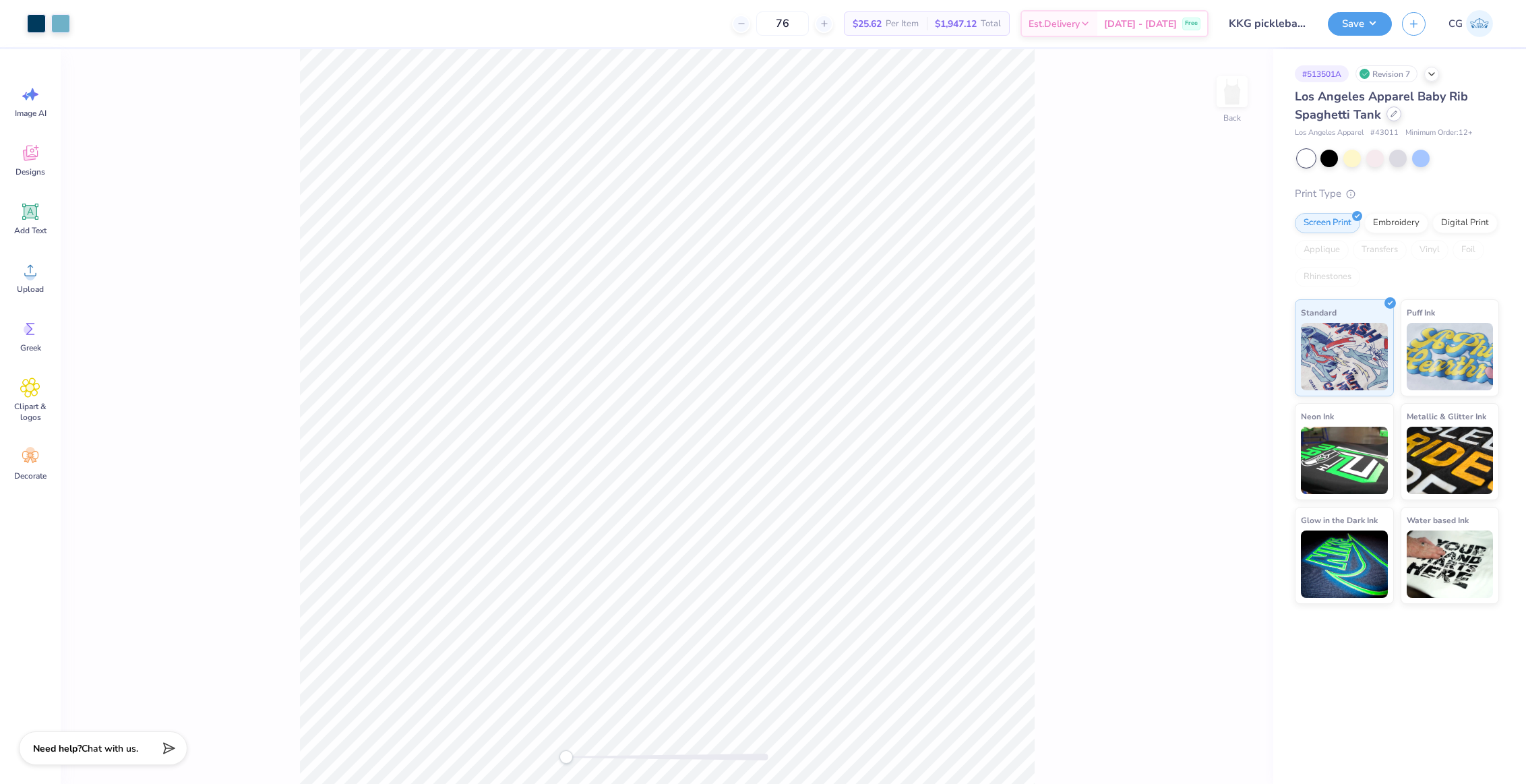
click at [1392, 111] on icon at bounding box center [1394, 114] width 7 height 7
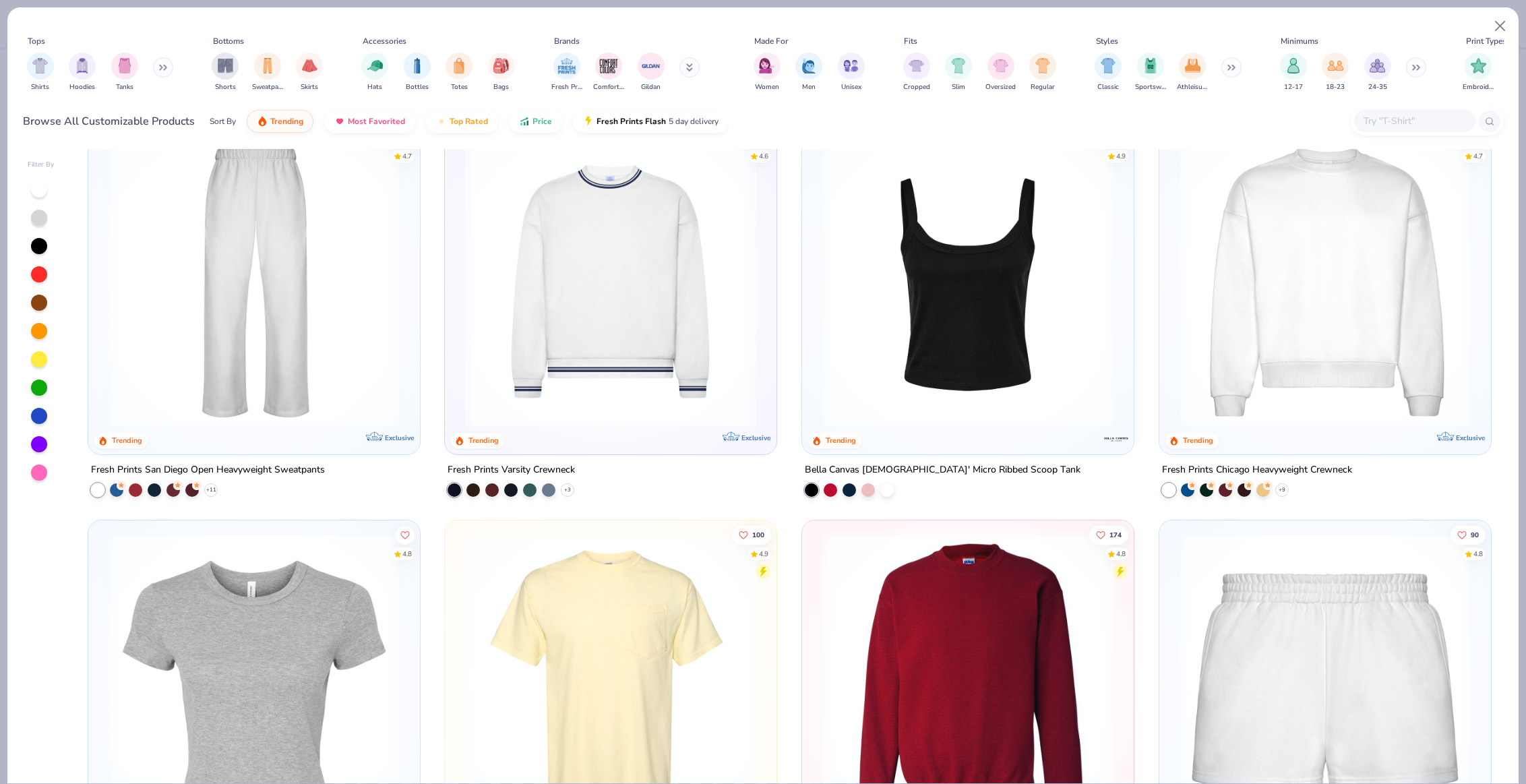
scroll to position [1359, 0]
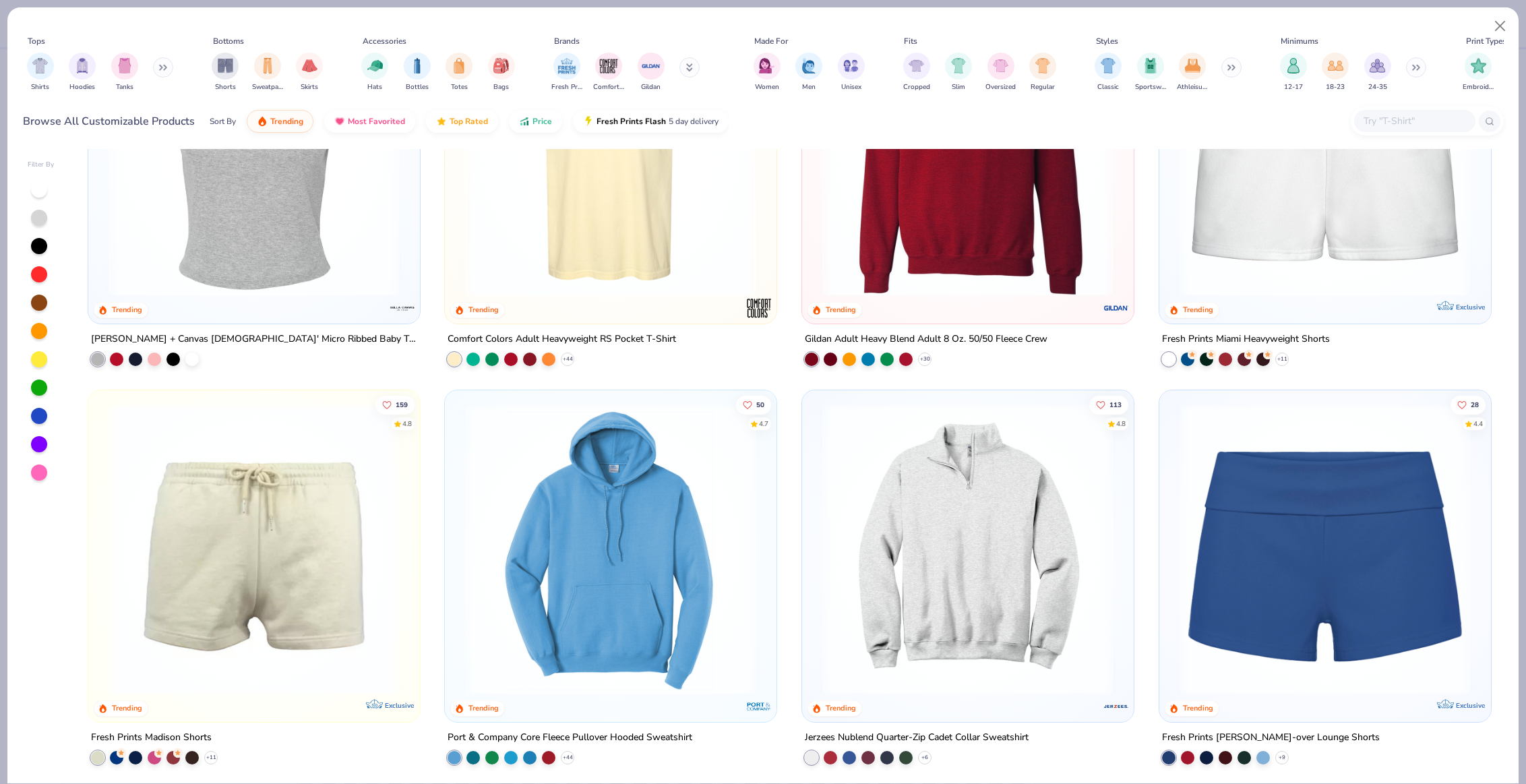
click at [1403, 112] on div at bounding box center [1414, 120] width 121 height 22
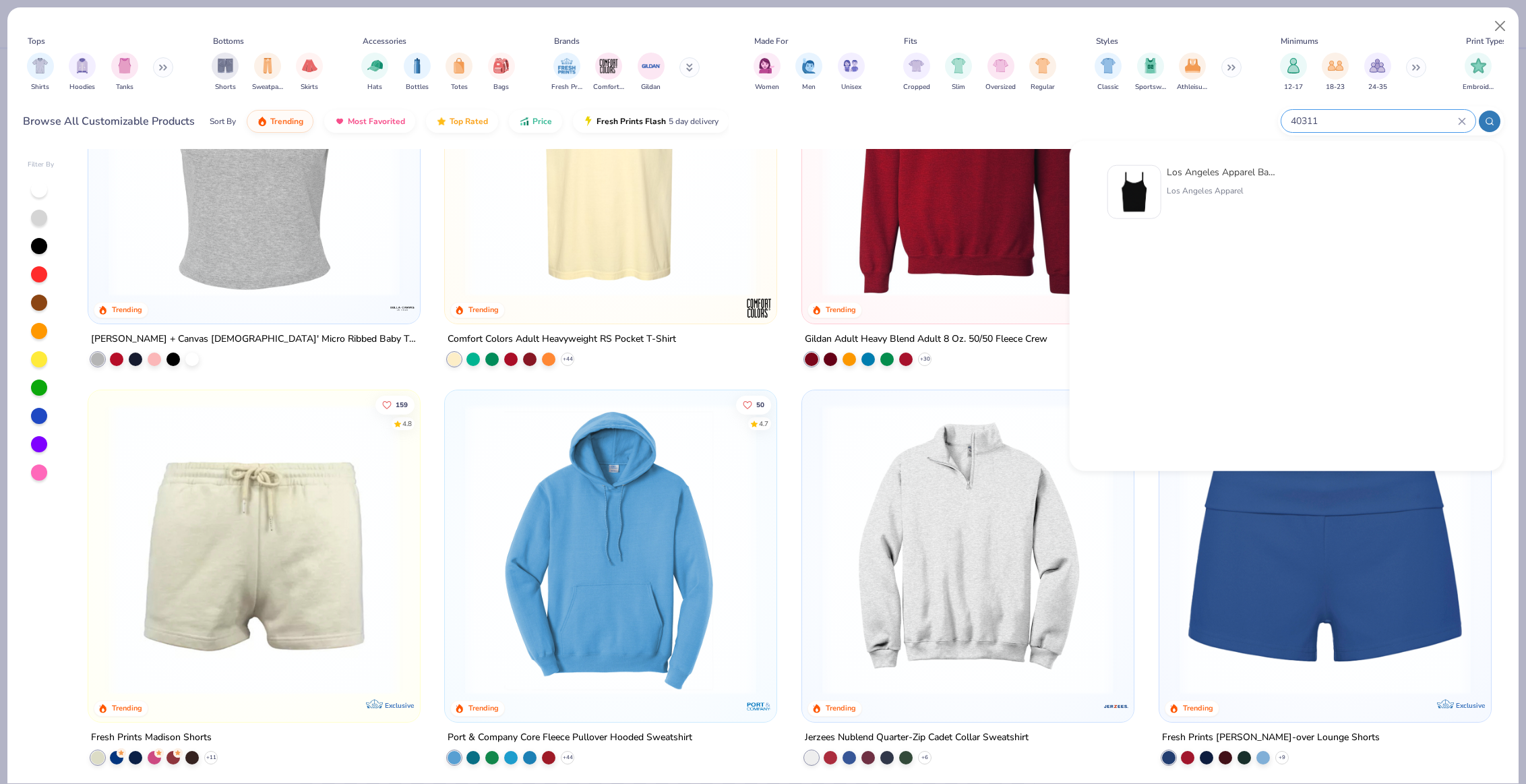
type input "40311"
click at [1246, 168] on div "Los Angeles Apparel Baby Rib Spaghetti Tank" at bounding box center [1223, 172] width 113 height 14
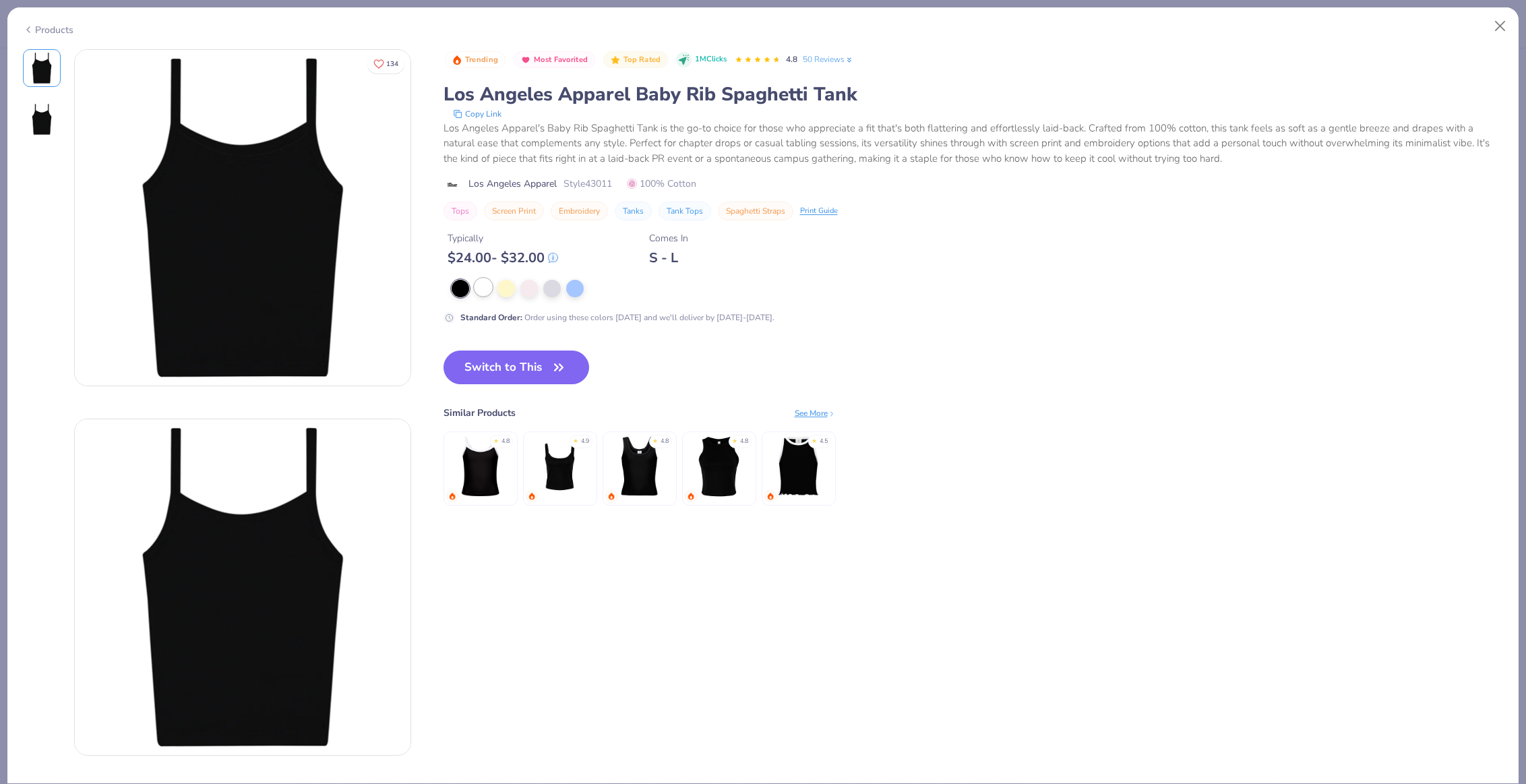
click at [482, 287] on div at bounding box center [484, 287] width 18 height 18
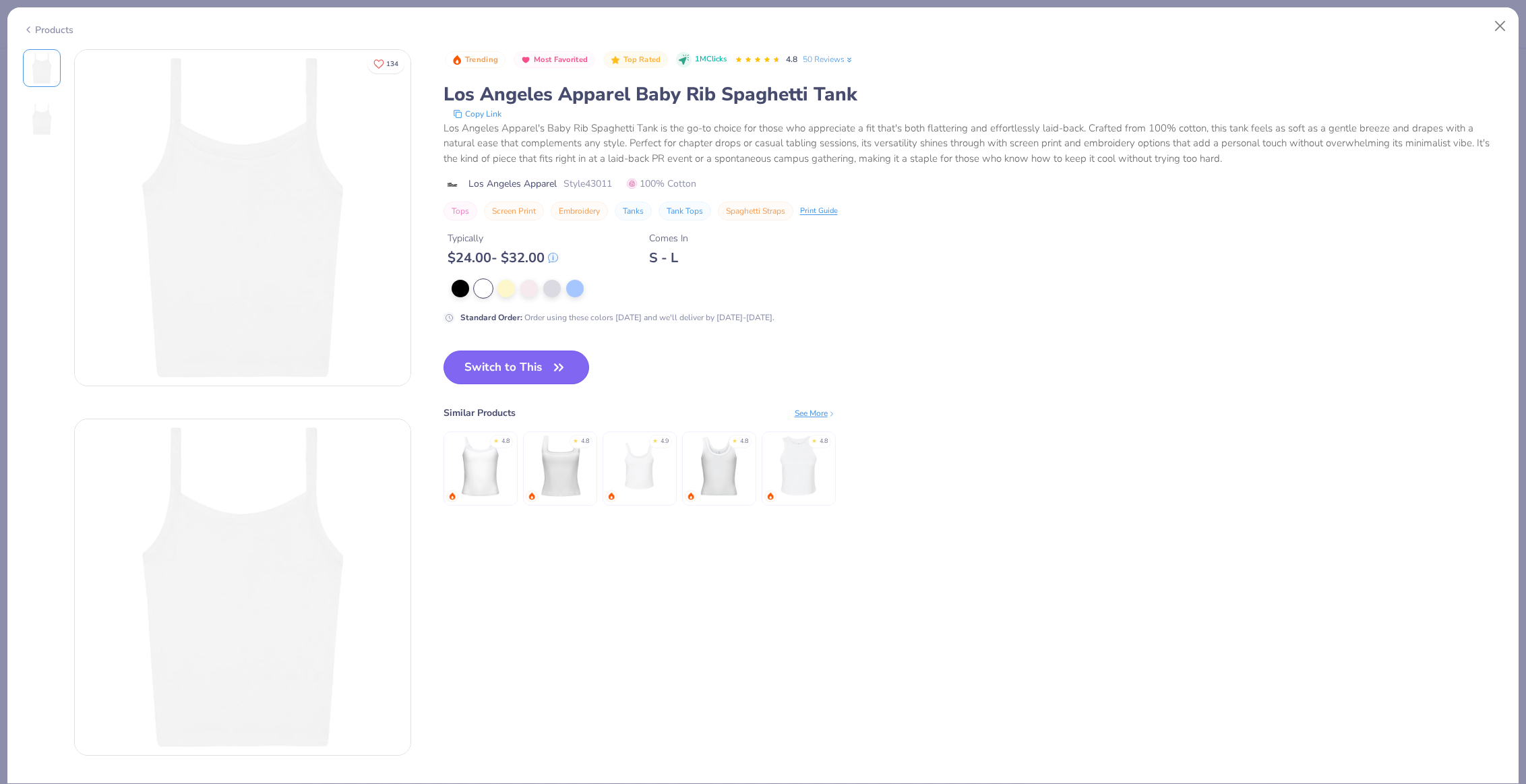
click at [507, 356] on button "Switch to This" at bounding box center [517, 366] width 147 height 33
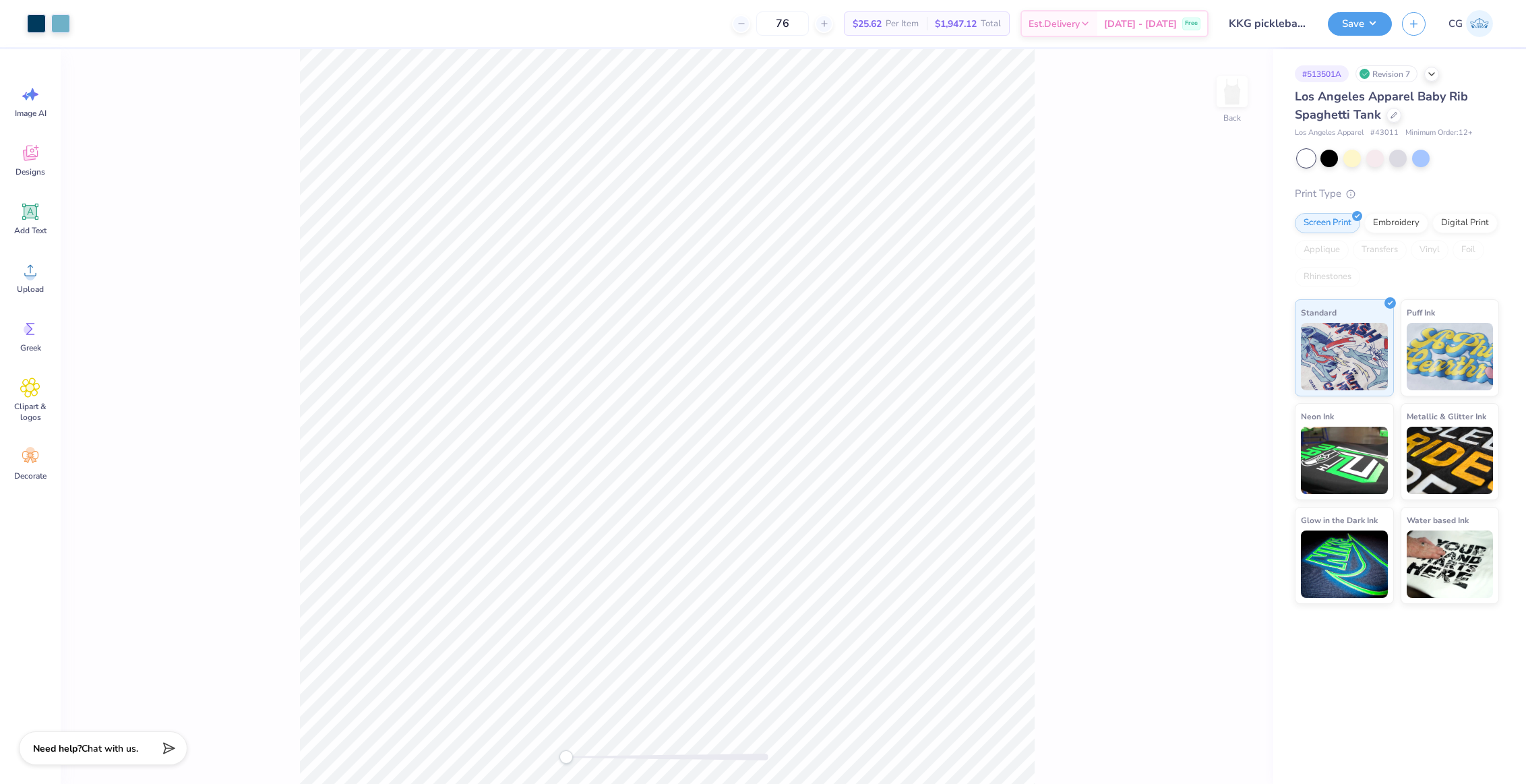
click at [1485, 33] on img at bounding box center [1479, 23] width 27 height 27
click at [1468, 25] on img at bounding box center [1479, 23] width 27 height 27
type input "2.98"
type input "3.77"
type input "1.95"
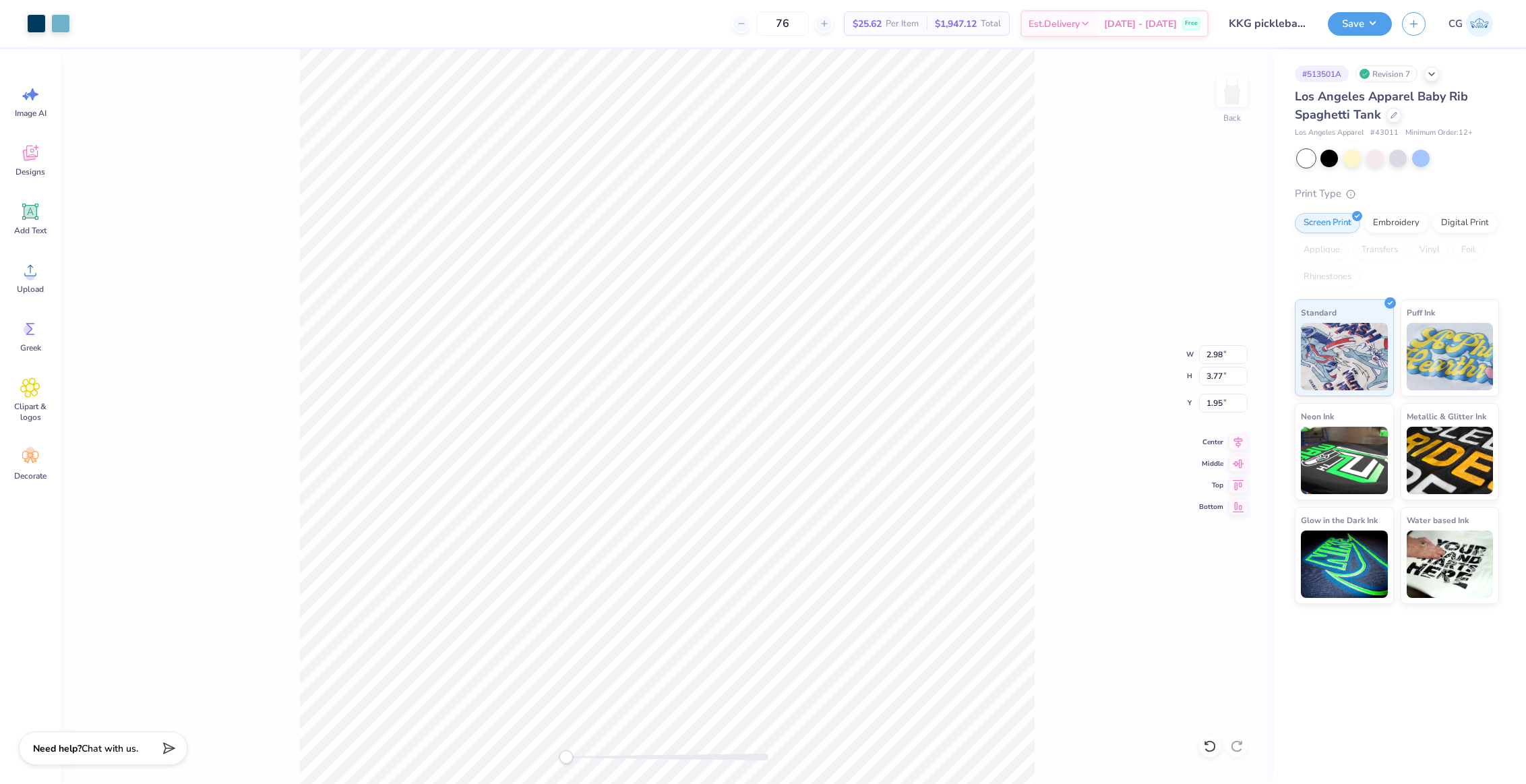
click at [1230, 387] on div "Back W 2.98 2.98 " H 3.77 3.77 " Y 1.95 1.95 " Center Middle Top Bottom" at bounding box center [667, 416] width 1212 height 734
click at [1225, 408] on input "2.01" at bounding box center [1224, 402] width 49 height 19
click at [1338, 33] on button "Save" at bounding box center [1360, 21] width 64 height 24
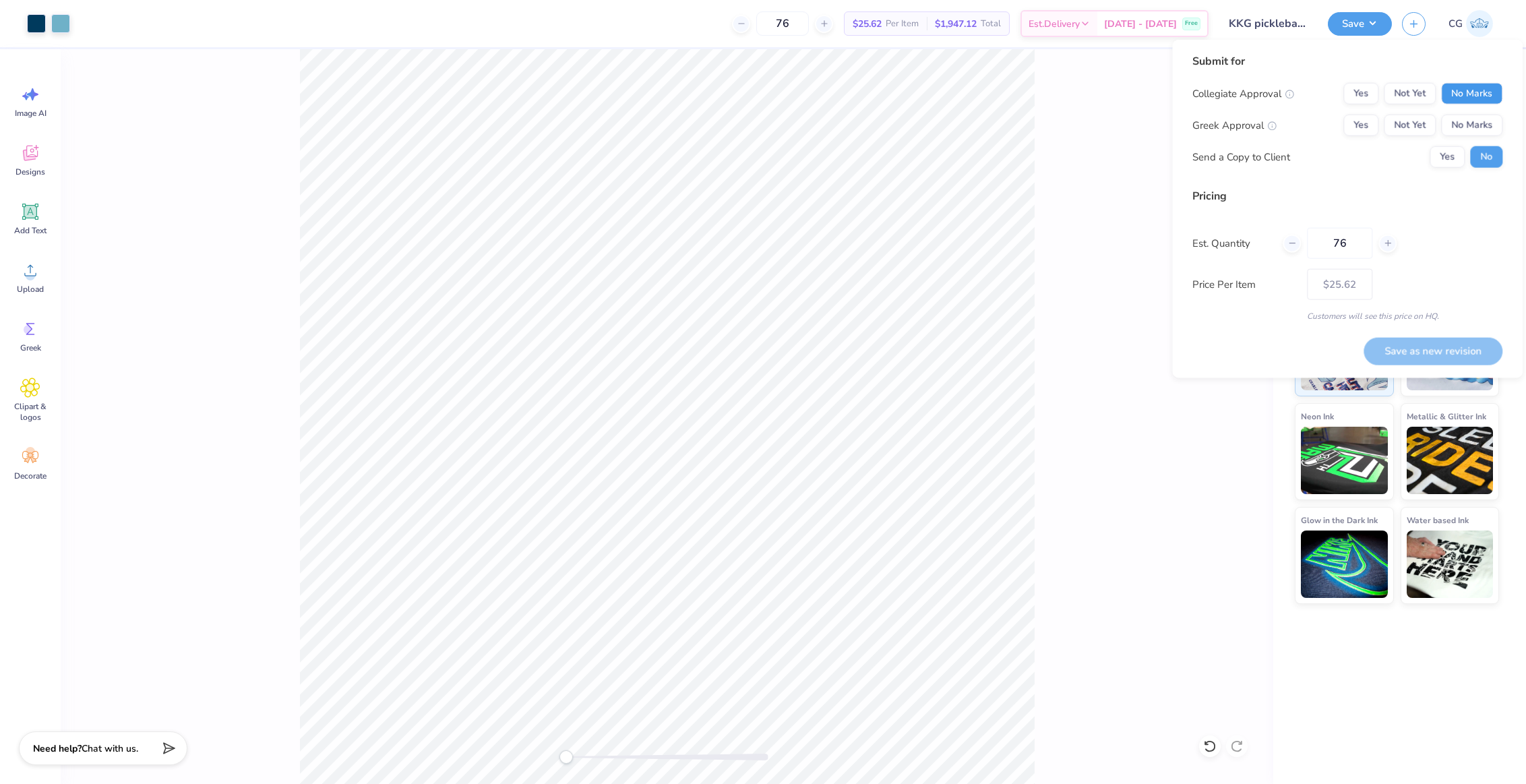
click at [1455, 95] on button "No Marks" at bounding box center [1471, 94] width 61 height 21
click at [1376, 125] on button "Yes" at bounding box center [1361, 125] width 35 height 21
click at [1421, 344] on button "Save as new revision" at bounding box center [1433, 351] width 139 height 28
type input "$25.62"
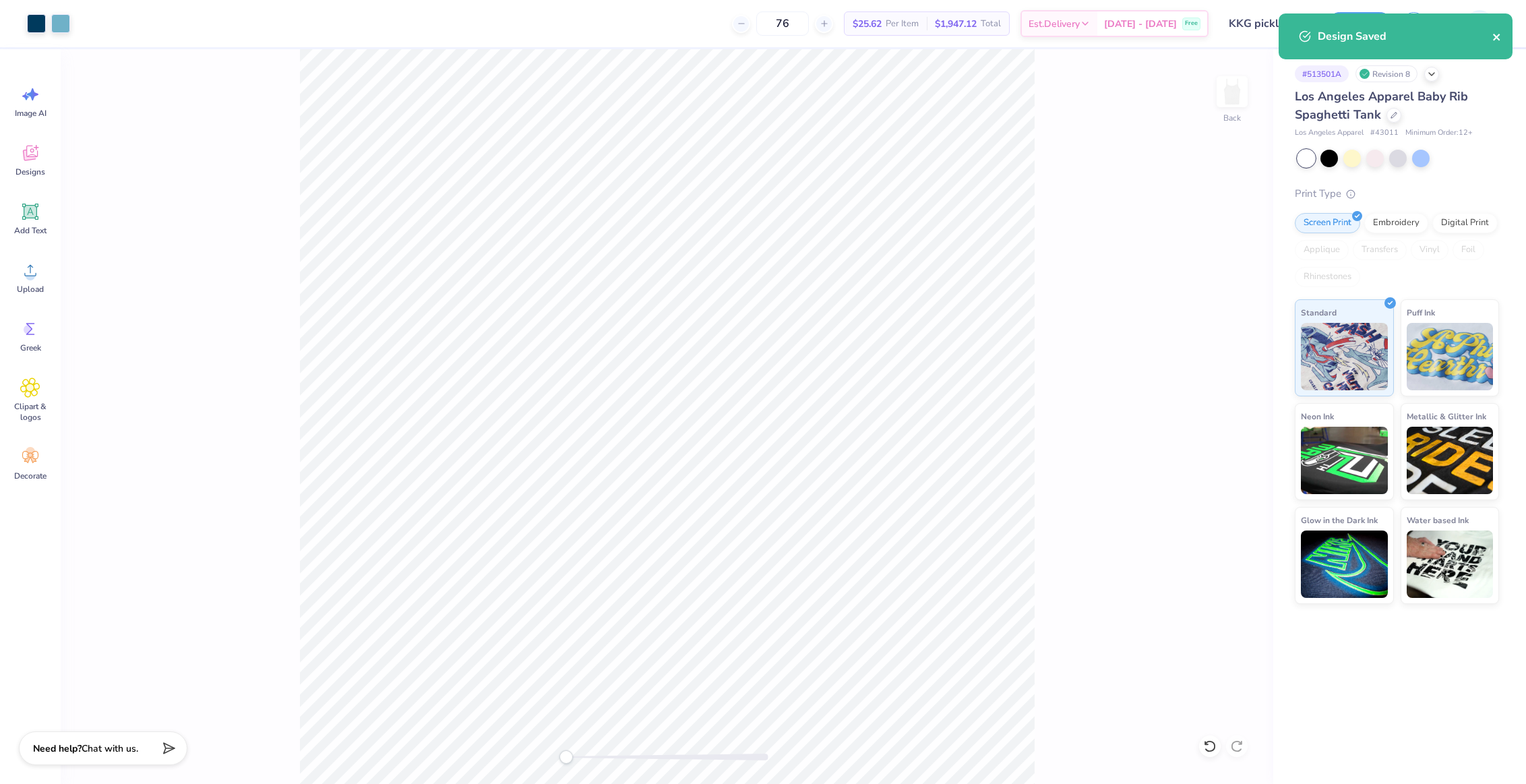
click at [1496, 33] on icon "close" at bounding box center [1497, 37] width 10 height 11
click at [1474, 24] on div "Design Saved" at bounding box center [1396, 41] width 239 height 61
click at [1474, 26] on img at bounding box center [1479, 23] width 27 height 27
